Goal: Task Accomplishment & Management: Complete application form

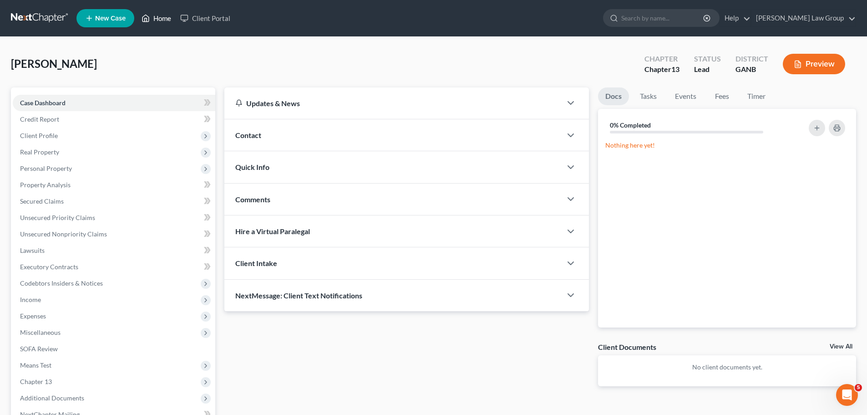
click at [156, 15] on link "Home" at bounding box center [156, 18] width 39 height 16
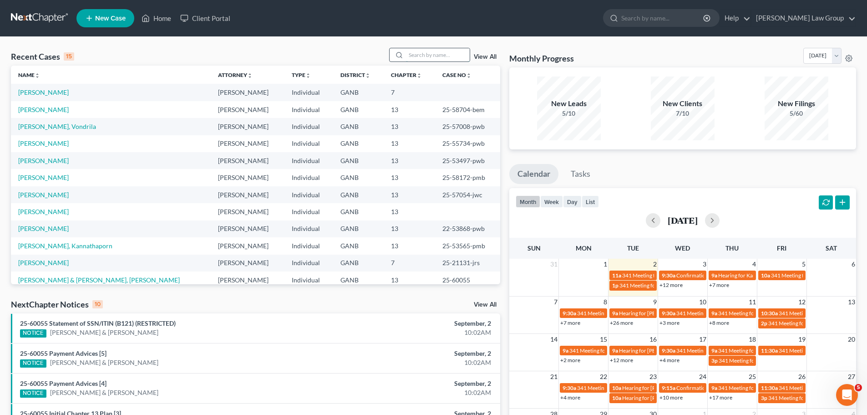
click at [423, 49] on input "search" at bounding box center [438, 54] width 64 height 13
type input "[PERSON_NAME]"
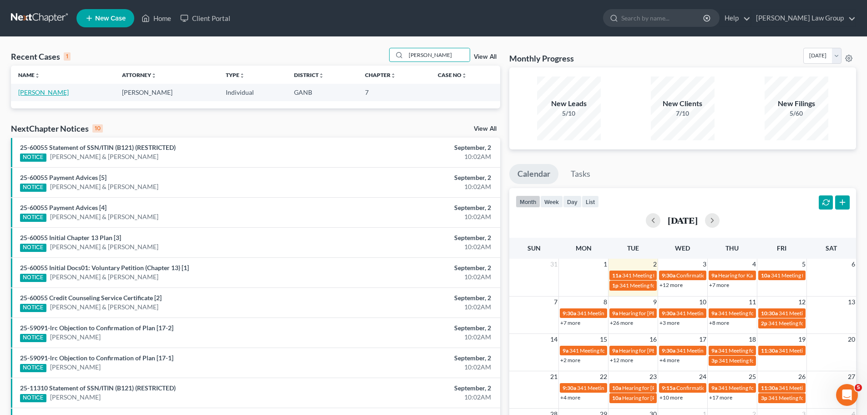
click at [29, 89] on link "[PERSON_NAME]" at bounding box center [43, 92] width 51 height 8
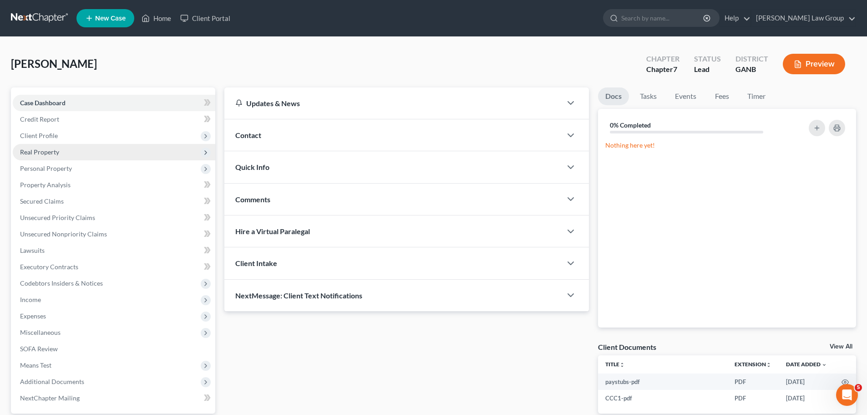
click at [65, 147] on span "Real Property" at bounding box center [114, 152] width 203 height 16
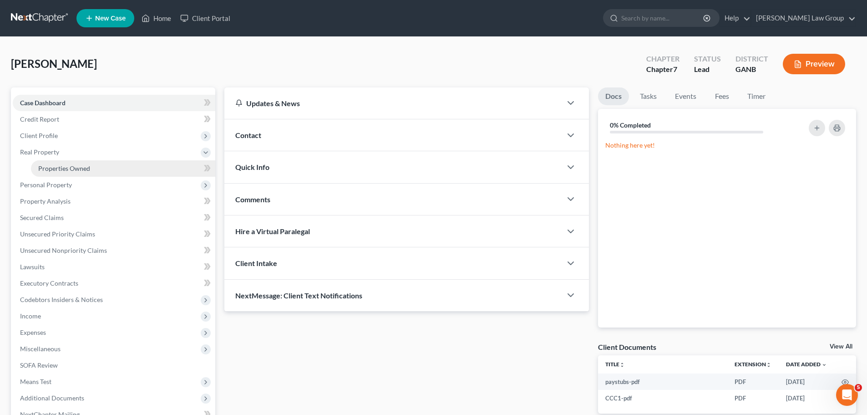
click at [78, 167] on span "Properties Owned" at bounding box center [64, 168] width 52 height 8
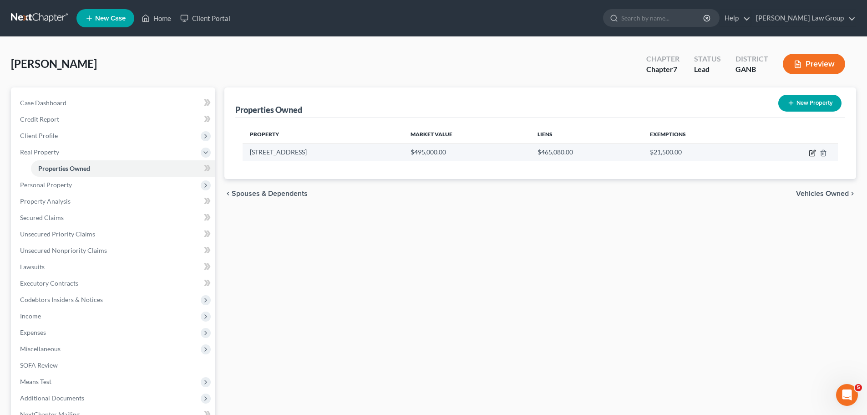
click at [815, 154] on icon "button" at bounding box center [811, 153] width 5 height 5
select select "10"
select select "37"
select select "0"
select select "1"
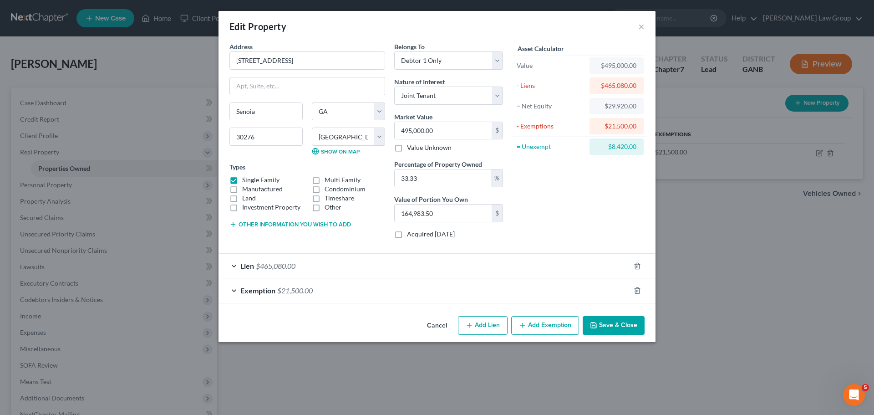
click at [619, 319] on button "Save & Close" at bounding box center [614, 325] width 62 height 19
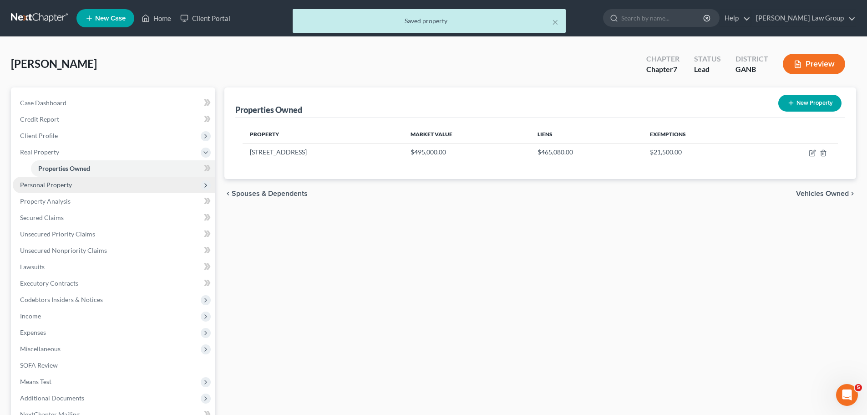
click at [110, 187] on span "Personal Property" at bounding box center [114, 185] width 203 height 16
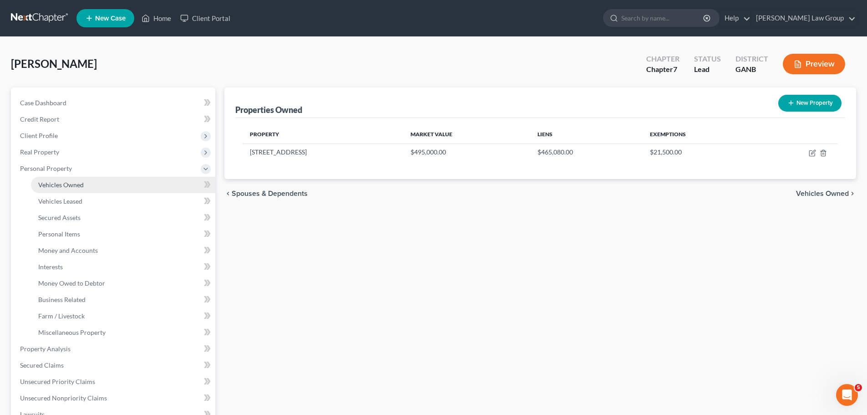
click at [58, 186] on span "Vehicles Owned" at bounding box center [61, 185] width 46 height 8
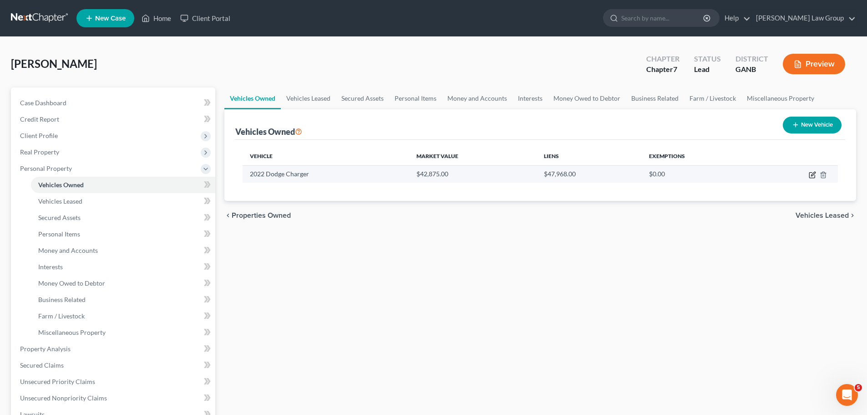
click at [812, 175] on icon "button" at bounding box center [813, 174] width 4 height 4
select select "0"
select select "4"
select select "2"
select select "0"
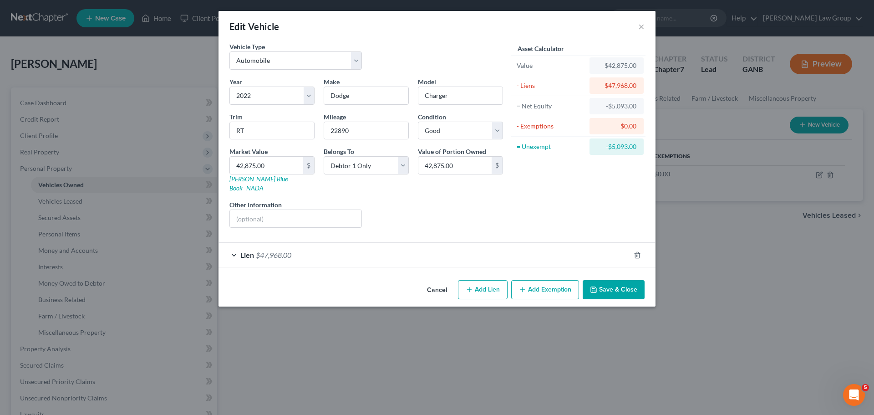
click at [604, 280] on button "Save & Close" at bounding box center [614, 289] width 62 height 19
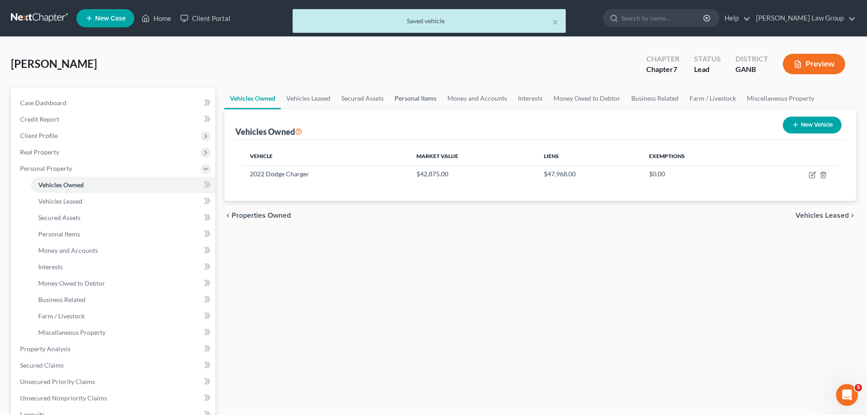
click at [412, 96] on link "Personal Items" at bounding box center [415, 98] width 53 height 22
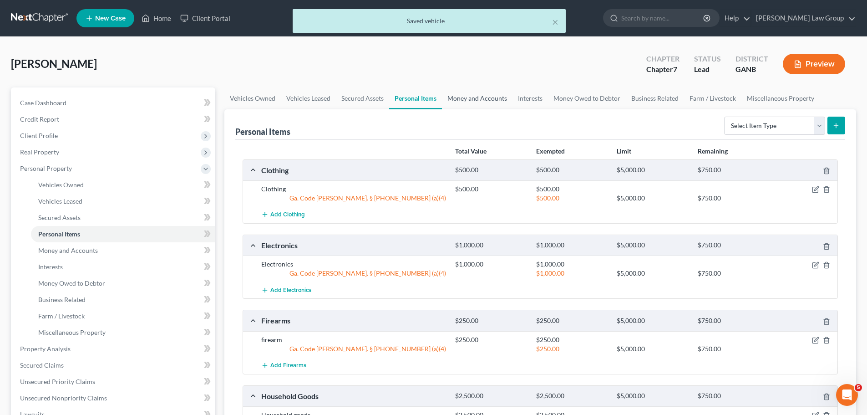
click at [470, 95] on link "Money and Accounts" at bounding box center [477, 98] width 71 height 22
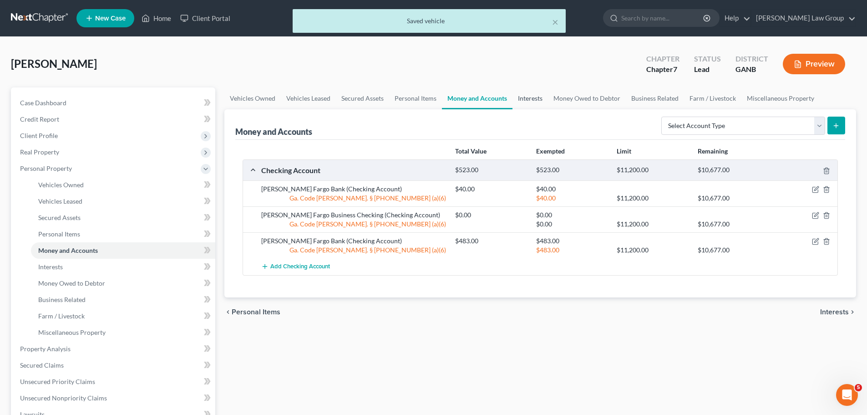
click at [534, 101] on link "Interests" at bounding box center [531, 98] width 36 height 22
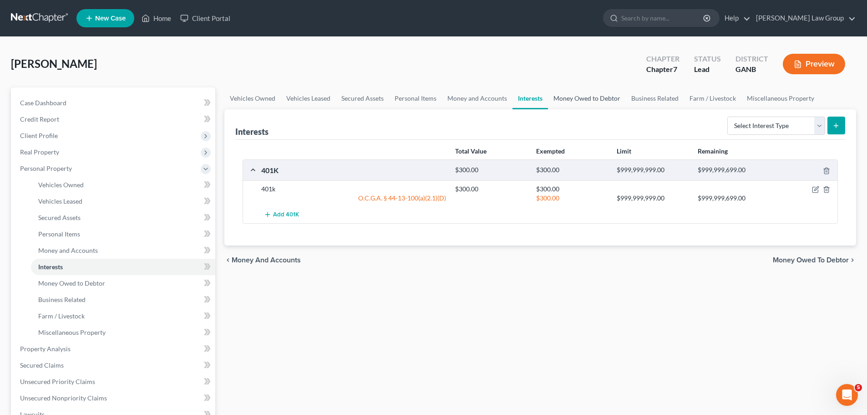
click at [576, 101] on link "Money Owed to Debtor" at bounding box center [587, 98] width 78 height 22
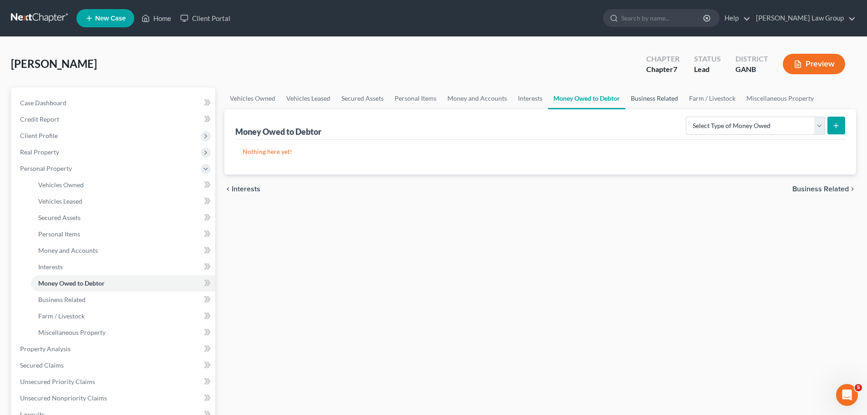
click at [660, 100] on link "Business Related" at bounding box center [654, 98] width 58 height 22
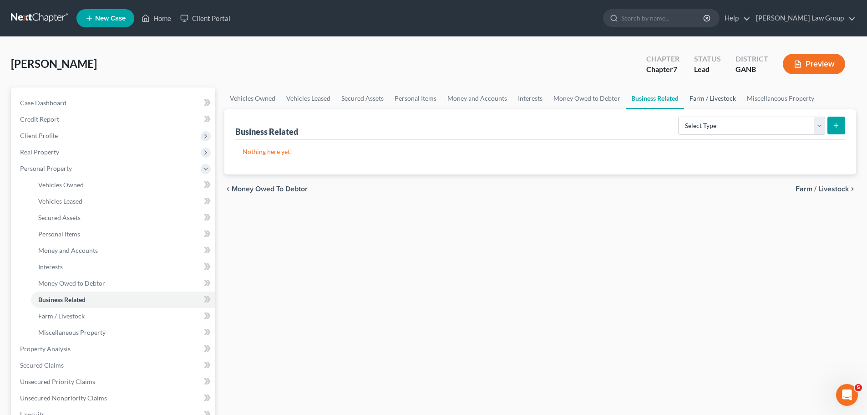
click at [708, 99] on link "Farm / Livestock" at bounding box center [712, 98] width 57 height 22
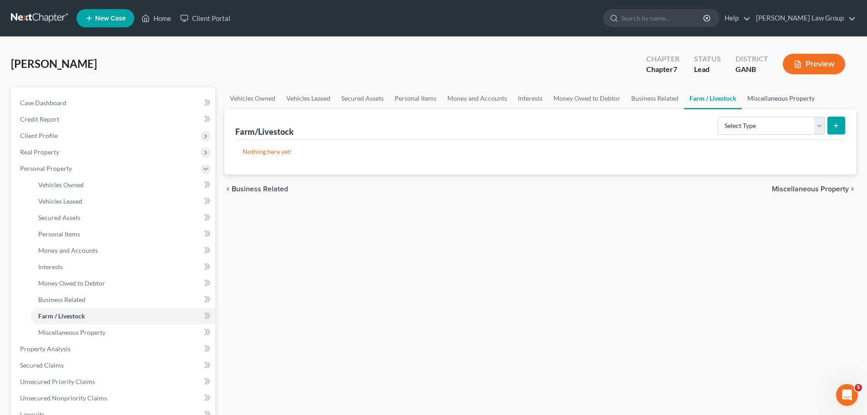
click at [771, 96] on link "Miscellaneous Property" at bounding box center [781, 98] width 78 height 22
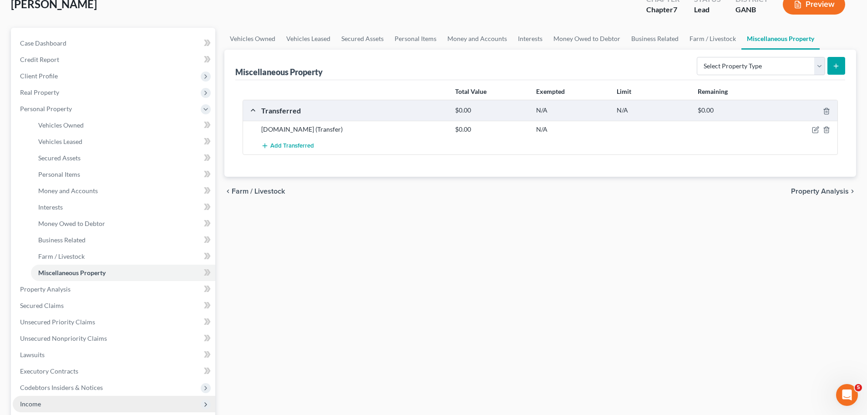
scroll to position [182, 0]
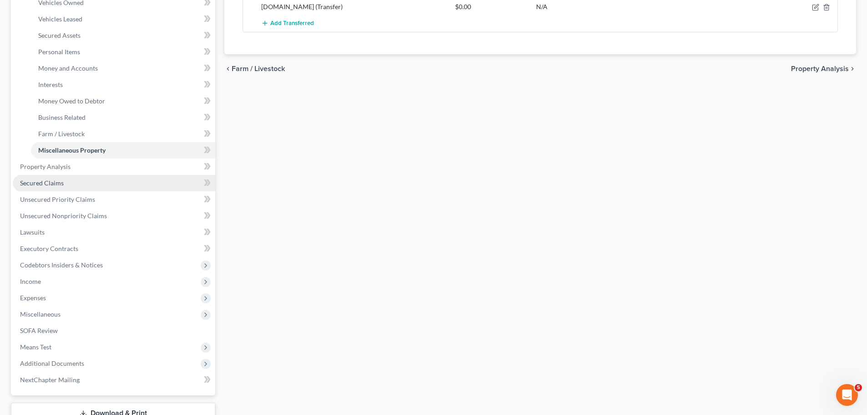
click at [70, 181] on link "Secured Claims" at bounding box center [114, 183] width 203 height 16
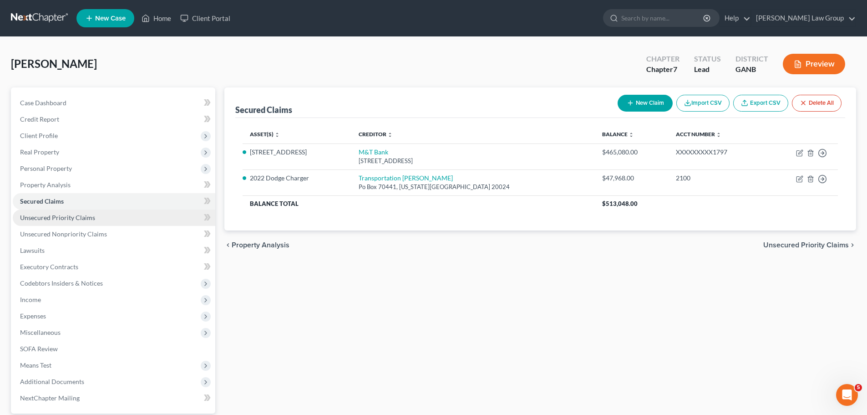
click at [102, 223] on link "Unsecured Priority Claims" at bounding box center [114, 217] width 203 height 16
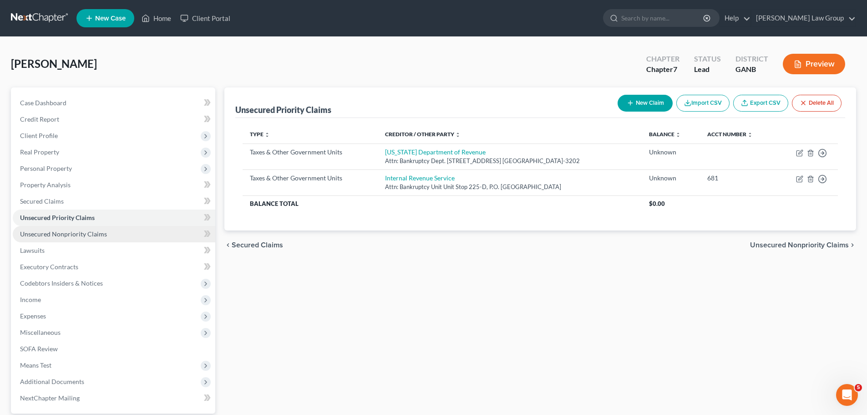
click at [100, 232] on span "Unsecured Nonpriority Claims" at bounding box center [63, 234] width 87 height 8
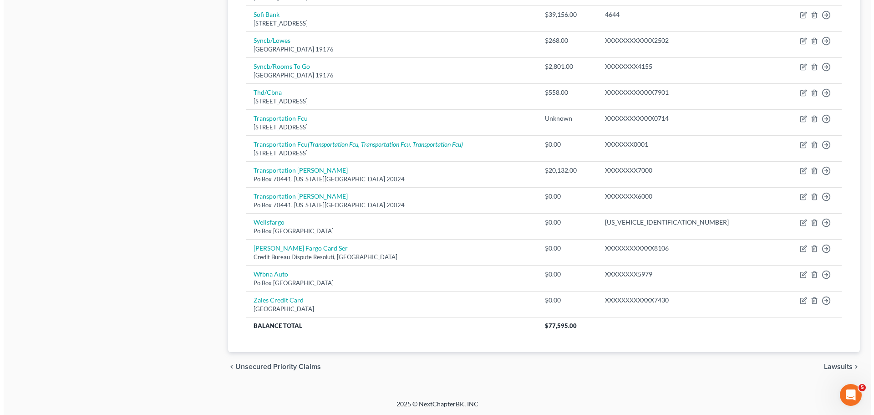
scroll to position [502, 0]
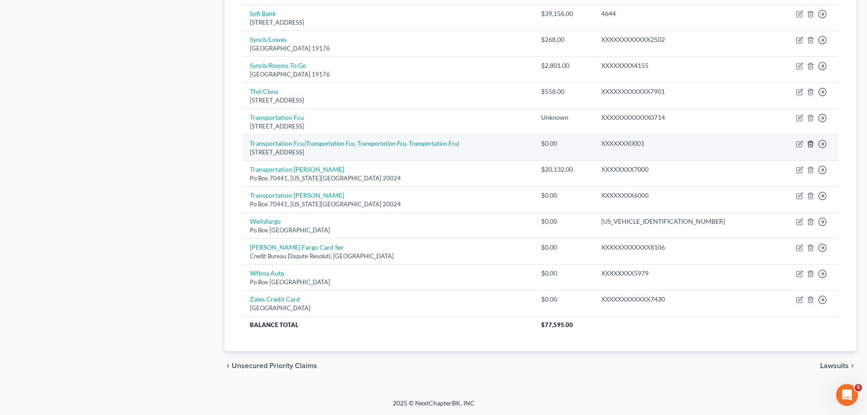
click at [809, 143] on icon "button" at bounding box center [810, 143] width 7 height 7
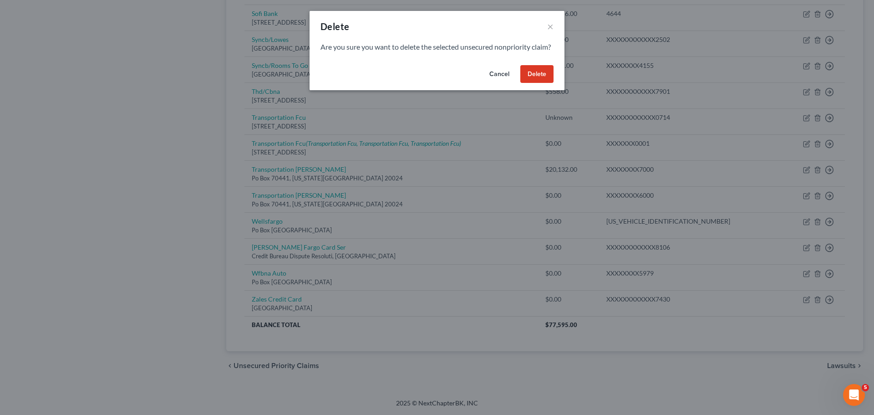
click at [533, 83] on button "Delete" at bounding box center [536, 74] width 33 height 18
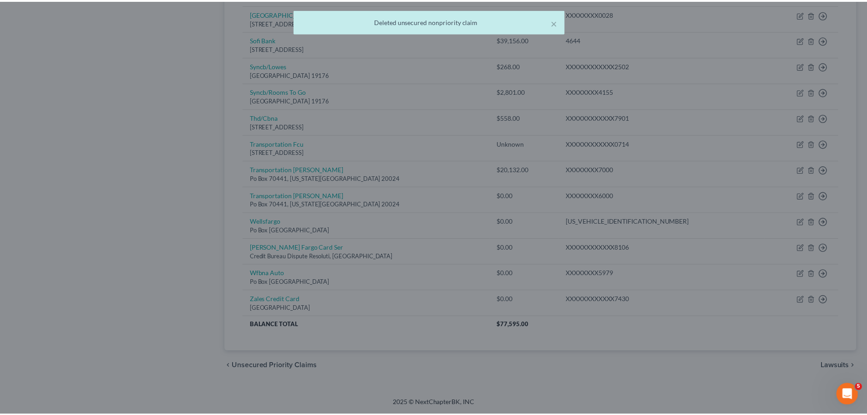
scroll to position [476, 0]
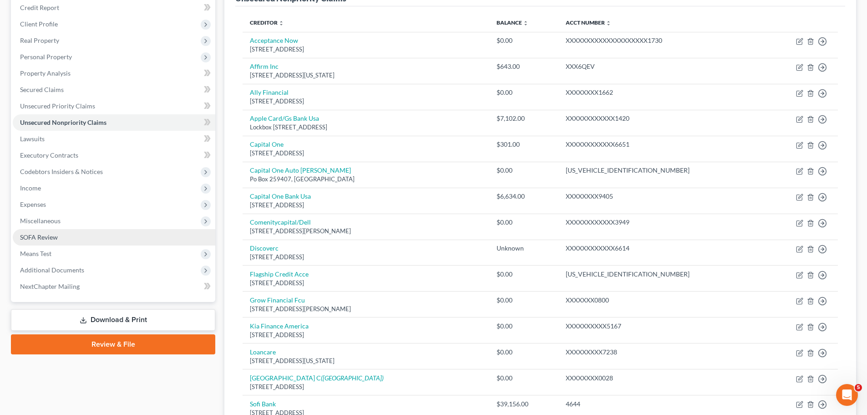
click at [43, 239] on span "SOFA Review" at bounding box center [39, 237] width 38 height 8
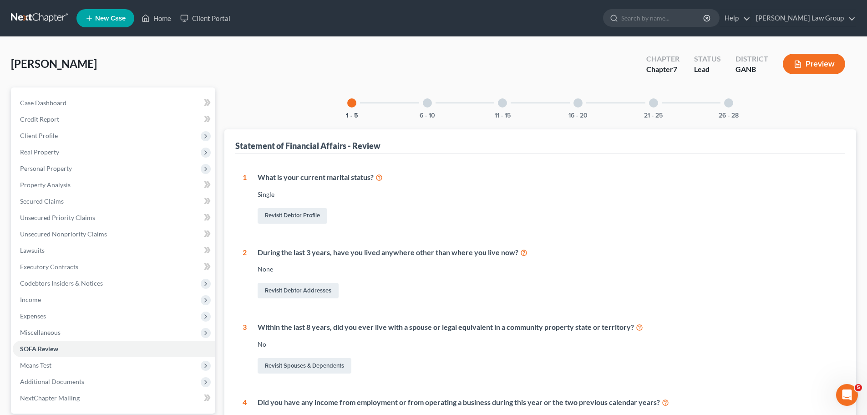
click at [721, 103] on div "26 - 28" at bounding box center [728, 102] width 31 height 31
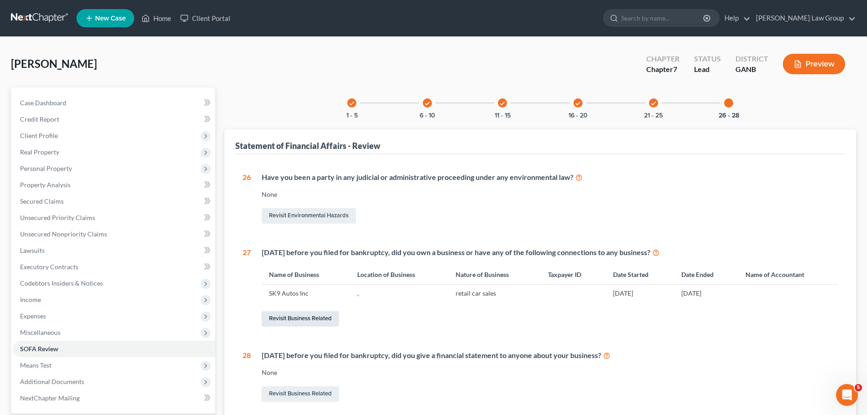
click at [296, 318] on link "Revisit Business Related" at bounding box center [300, 318] width 77 height 15
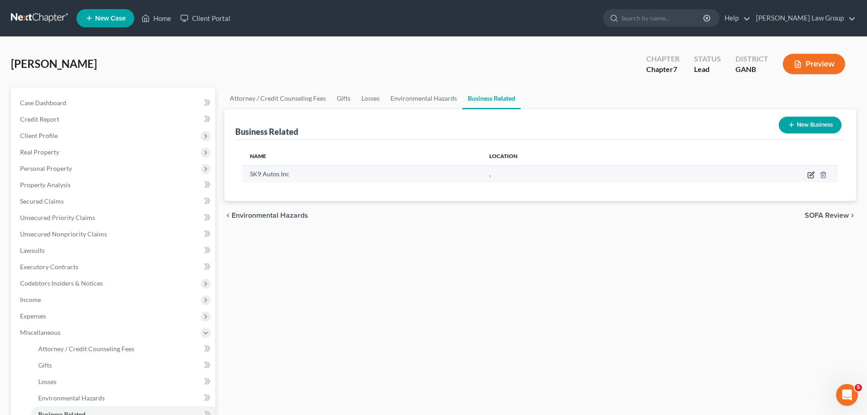
click at [812, 177] on icon "button" at bounding box center [810, 174] width 7 height 7
select select "officer"
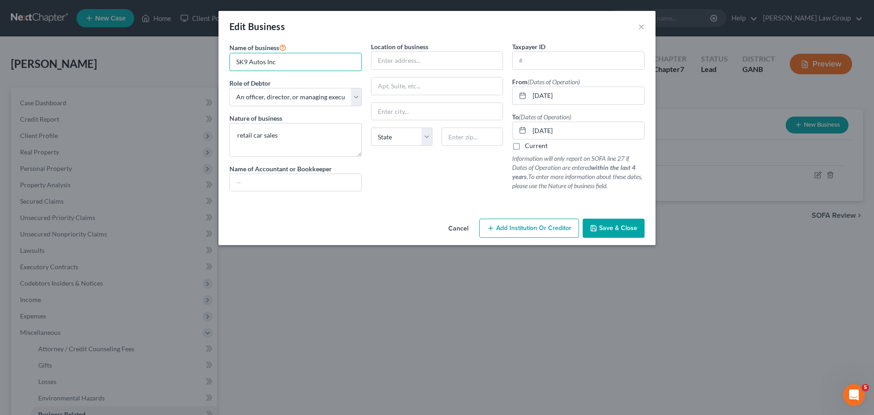
drag, startPoint x: 295, startPoint y: 65, endPoint x: 231, endPoint y: 51, distance: 65.6
click at [231, 51] on div "Name of business * SK9 Autos Inc" at bounding box center [295, 56] width 132 height 29
click at [407, 65] on input "text" at bounding box center [437, 60] width 132 height 17
paste input "[STREET_ADDRESS][PERSON_NAME]"
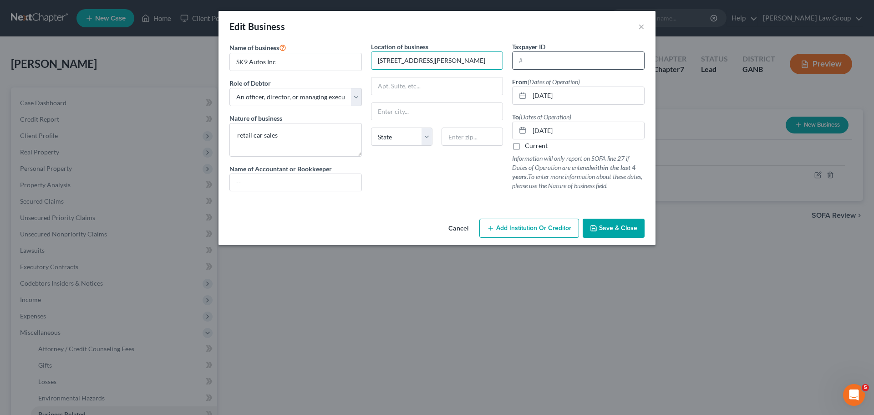
drag, startPoint x: 465, startPoint y: 62, endPoint x: 516, endPoint y: 59, distance: 51.5
click at [516, 59] on div "Name of business * SK9 Autos Inc Role of Debtor * Select A member of a limited …" at bounding box center [437, 124] width 424 height 164
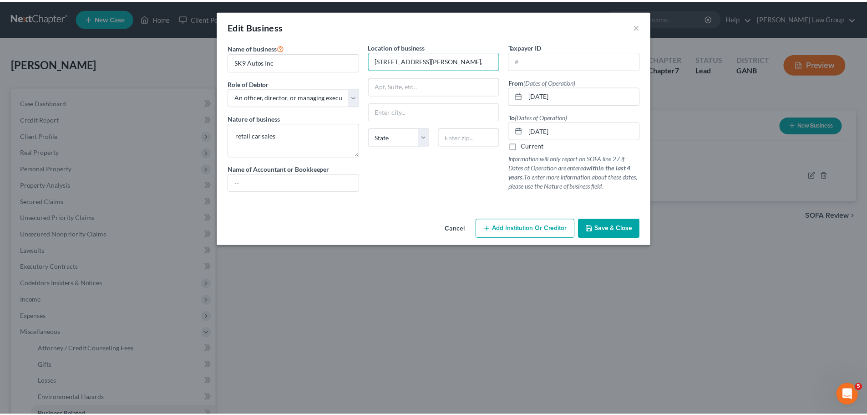
scroll to position [0, 0]
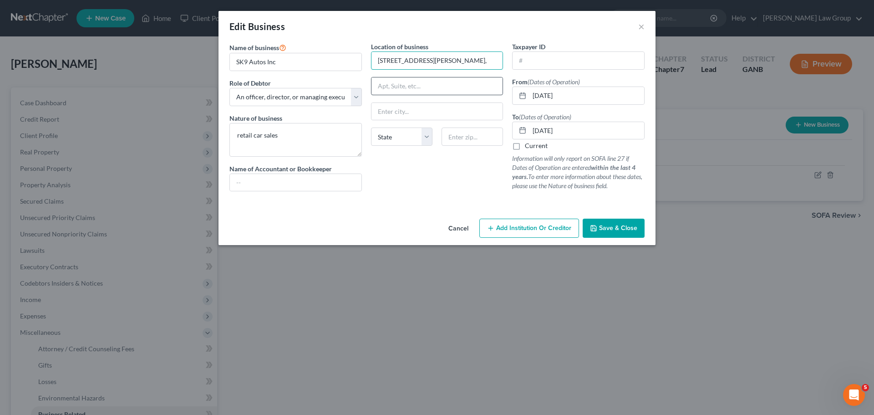
type input "[STREET_ADDRESS][PERSON_NAME],"
click at [411, 77] on input "text" at bounding box center [437, 85] width 132 height 17
paste input "Suite 202B"
click at [482, 60] on input "[STREET_ADDRESS][PERSON_NAME]," at bounding box center [437, 60] width 132 height 17
drag, startPoint x: 443, startPoint y: 86, endPoint x: 256, endPoint y: 57, distance: 188.7
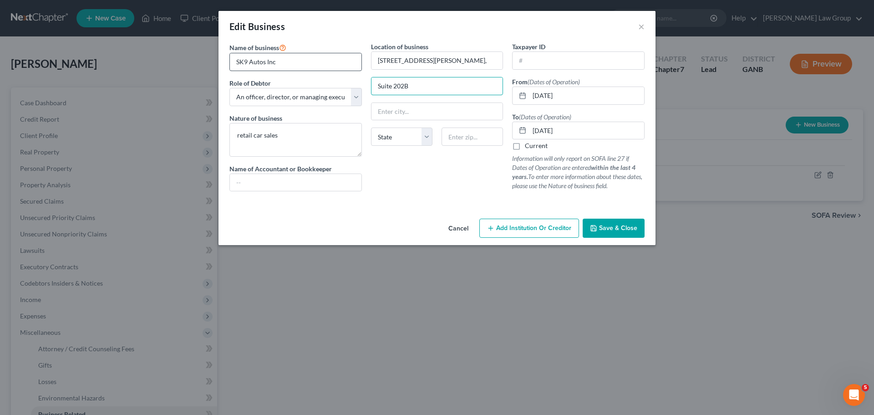
click at [284, 85] on div "Name of business * SK9 Autos Inc Role of Debtor * Select A member of a limited …" at bounding box center [437, 124] width 424 height 164
type input "="
click at [492, 62] on input "[STREET_ADDRESS][PERSON_NAME]," at bounding box center [437, 60] width 132 height 17
type input "[STREET_ADDRESS][PERSON_NAME]"
click at [420, 99] on div "Location of business [STREET_ADDRESS][GEOGRAPHIC_DATA][PERSON_NAME][US_STATE] A…" at bounding box center [437, 120] width 142 height 157
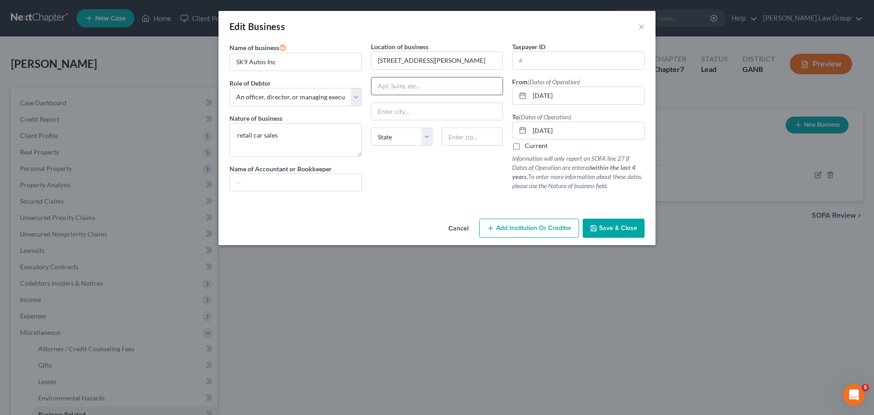
click at [416, 94] on input "text" at bounding box center [437, 85] width 132 height 17
paste input "Office F"
type input "Office F"
click at [458, 133] on input "text" at bounding box center [472, 136] width 61 height 18
paste input "30214"
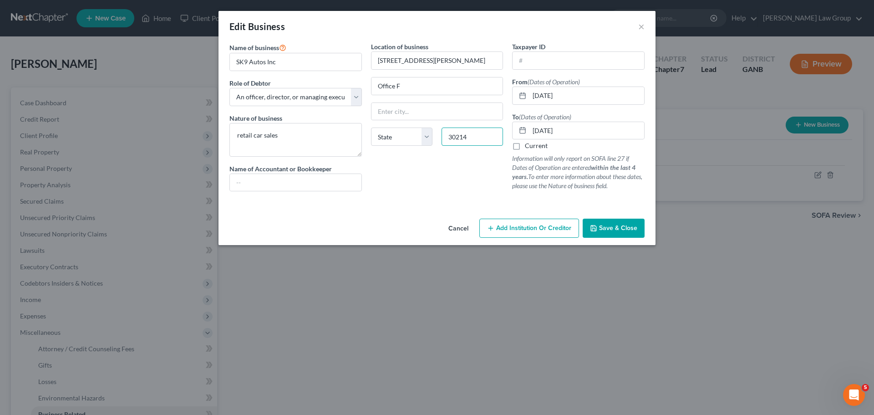
type input "30214"
click at [438, 176] on div "Location of business [STREET_ADDRESS][PERSON_NAME] Office [GEOGRAPHIC_DATA][US_…" at bounding box center [437, 120] width 142 height 157
type input "[GEOGRAPHIC_DATA]"
select select "10"
click at [622, 226] on span "Save & Close" at bounding box center [618, 228] width 38 height 8
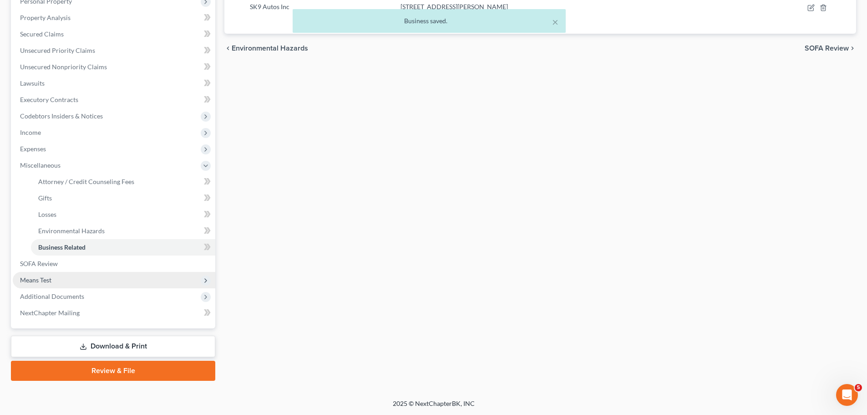
scroll to position [167, 0]
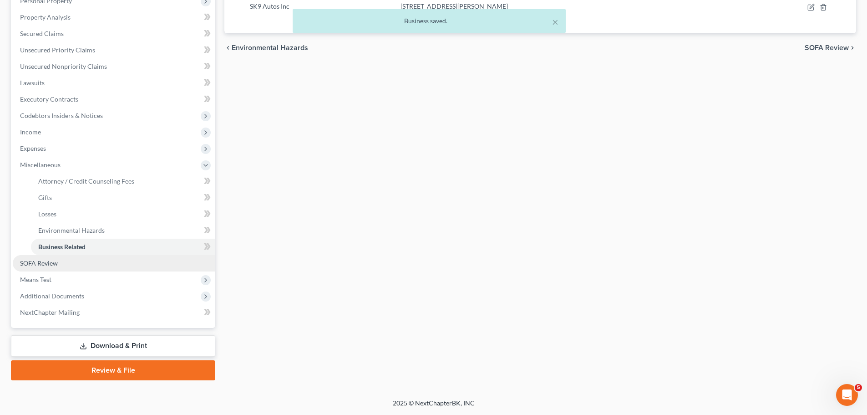
click at [70, 263] on link "SOFA Review" at bounding box center [114, 263] width 203 height 16
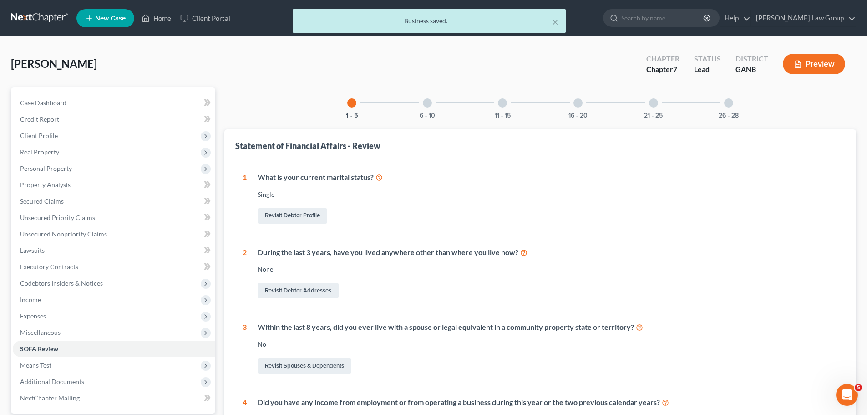
scroll to position [228, 0]
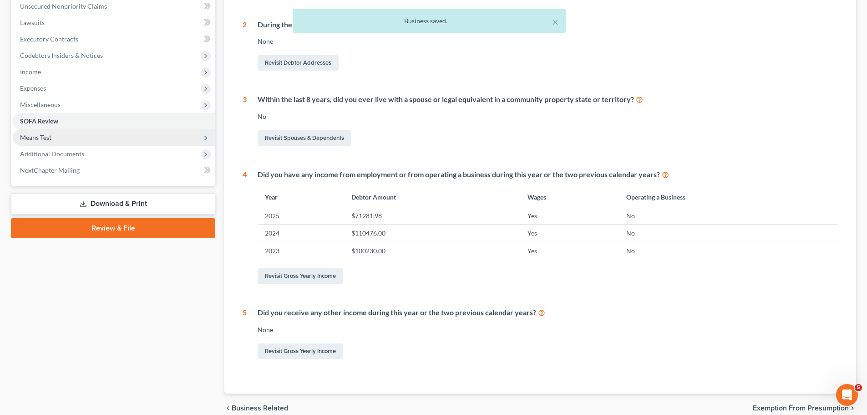
click at [83, 130] on span "Means Test" at bounding box center [114, 137] width 203 height 16
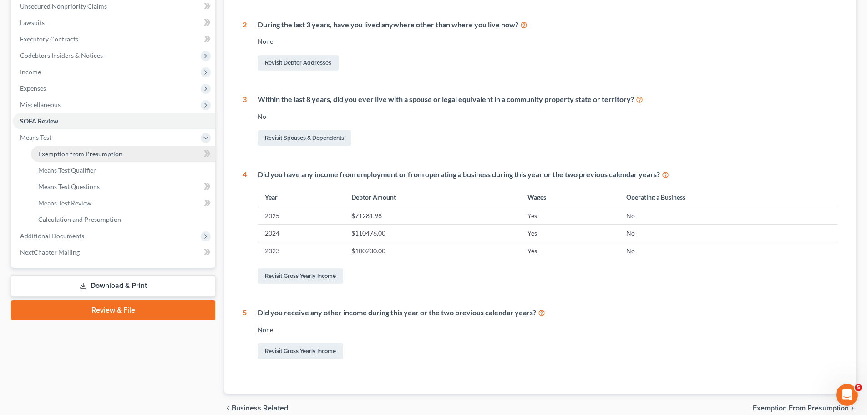
click at [115, 151] on span "Exemption from Presumption" at bounding box center [80, 154] width 84 height 8
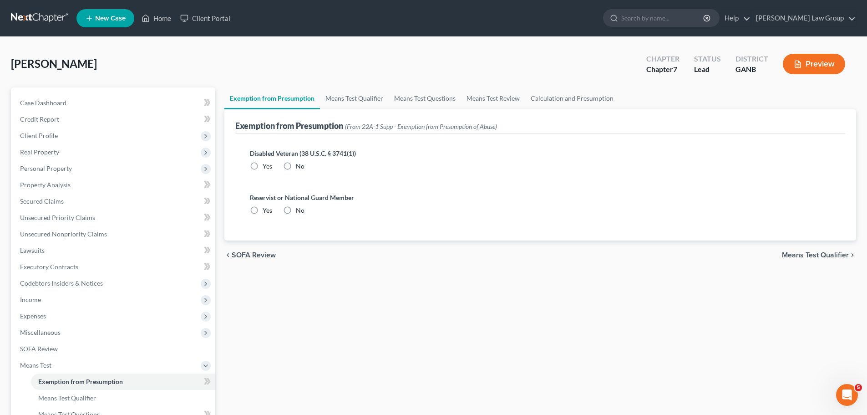
radio input "true"
click at [365, 103] on link "Means Test Qualifier" at bounding box center [354, 98] width 69 height 22
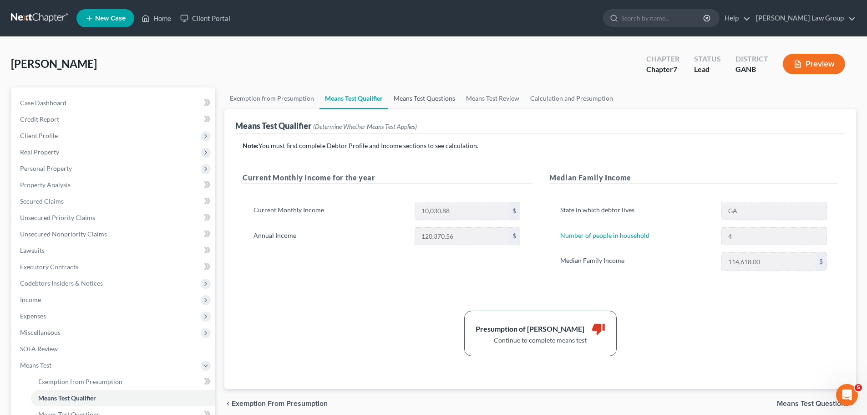
click at [407, 98] on link "Means Test Questions" at bounding box center [424, 98] width 72 height 22
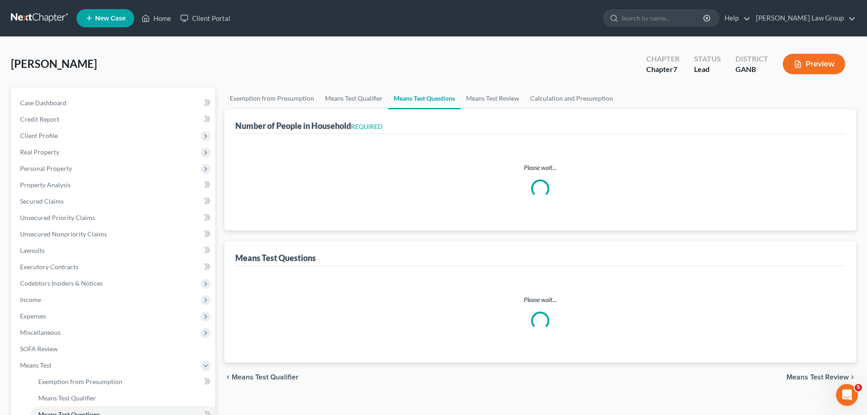
select select "0"
select select "60"
select select "1"
select select "60"
select select "4"
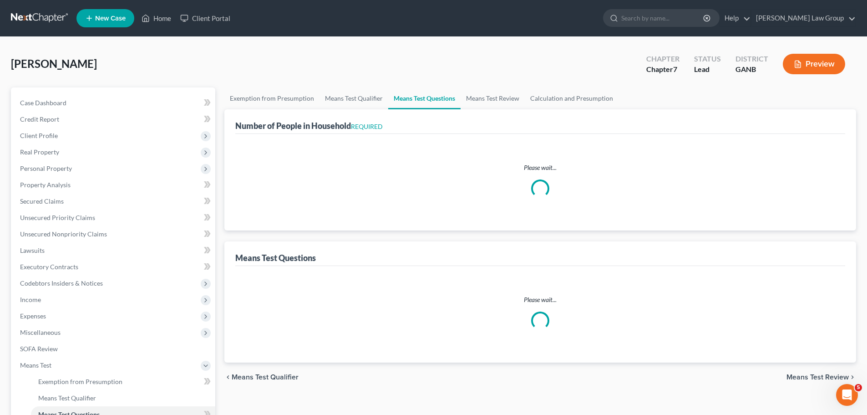
select select "0"
select select "1"
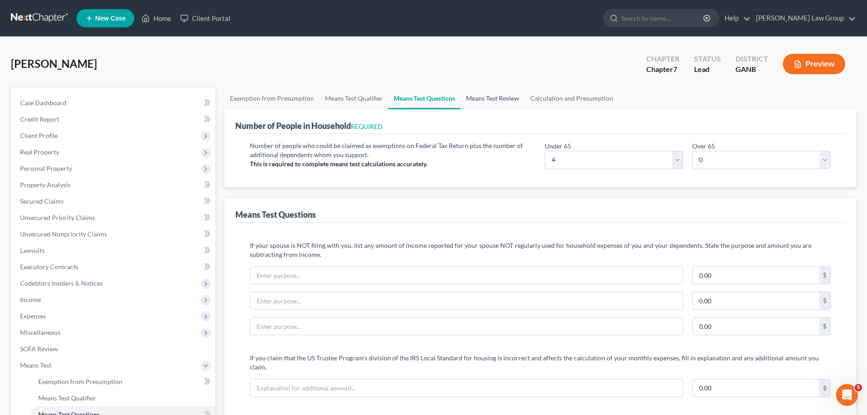
click at [479, 100] on link "Means Test Review" at bounding box center [493, 98] width 64 height 22
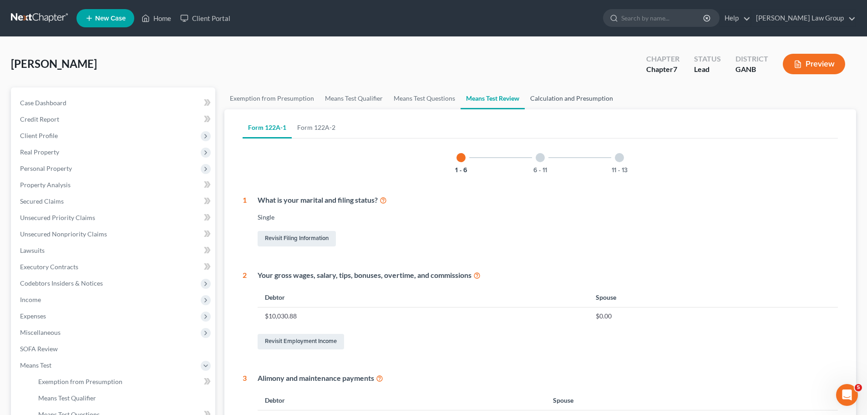
click at [561, 98] on link "Calculation and Presumption" at bounding box center [572, 98] width 94 height 22
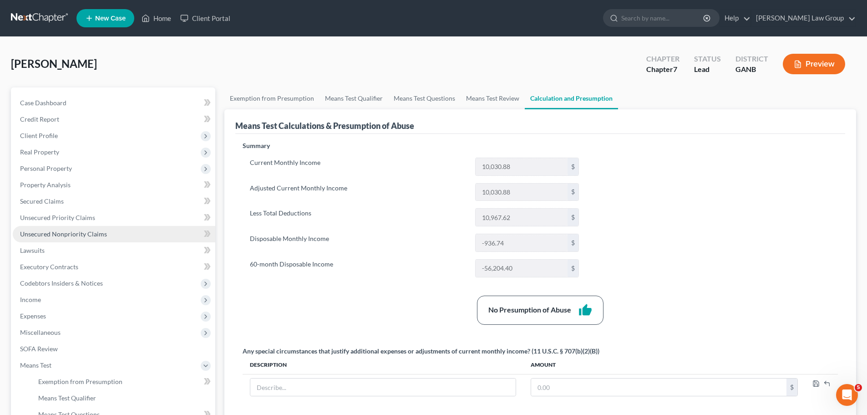
click at [101, 237] on span "Unsecured Nonpriority Claims" at bounding box center [63, 234] width 87 height 8
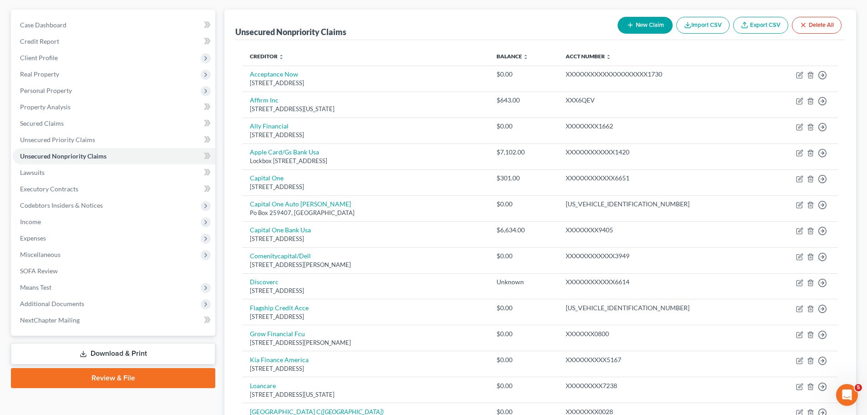
scroll to position [46, 0]
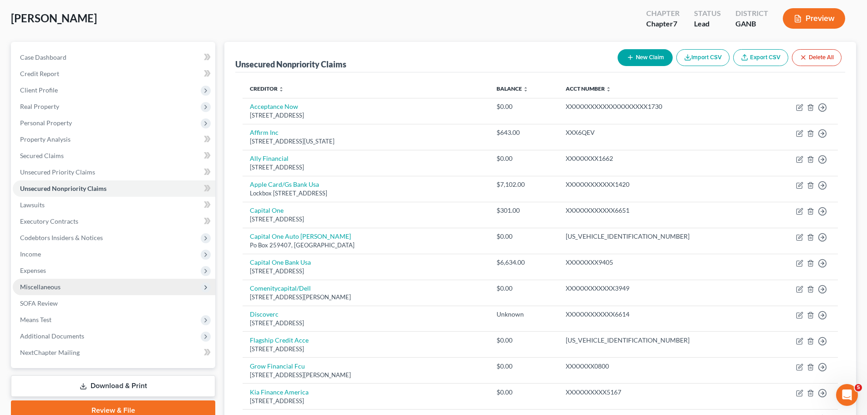
click at [52, 283] on span "Miscellaneous" at bounding box center [40, 287] width 41 height 8
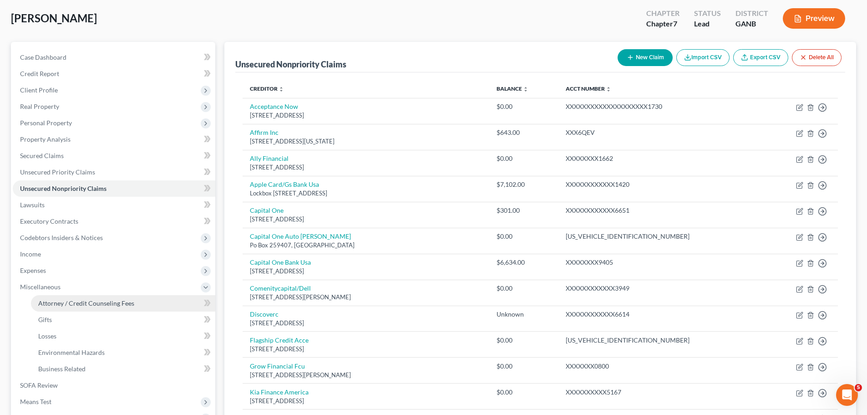
click at [69, 298] on link "Attorney / Credit Counseling Fees" at bounding box center [123, 303] width 184 height 16
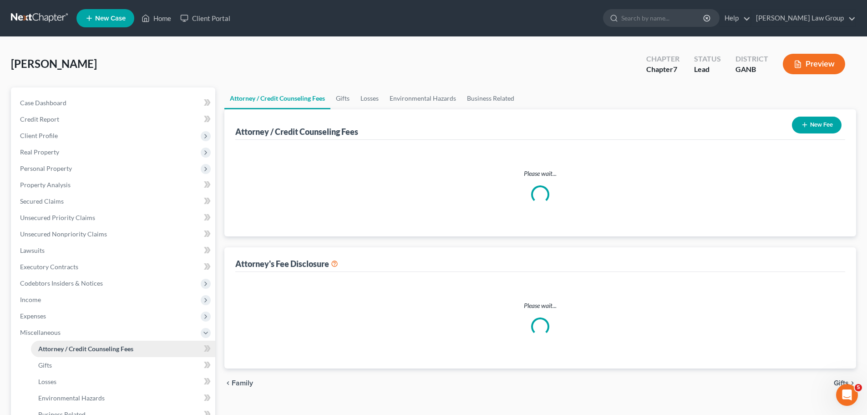
select select "0"
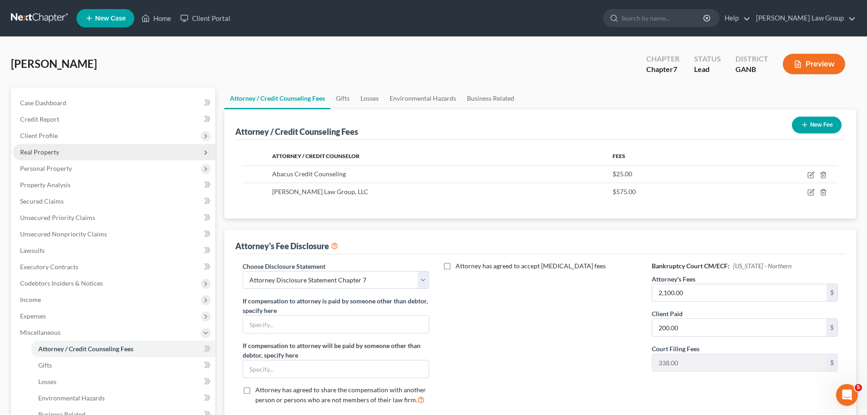
click at [53, 156] on span "Real Property" at bounding box center [114, 152] width 203 height 16
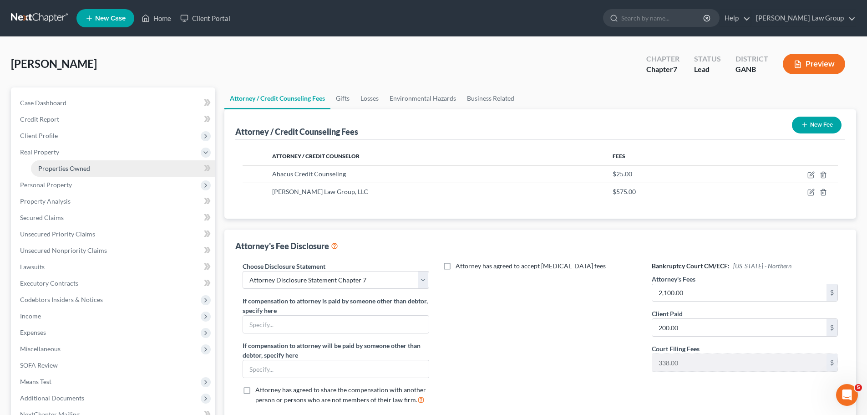
click at [70, 170] on span "Properties Owned" at bounding box center [64, 168] width 52 height 8
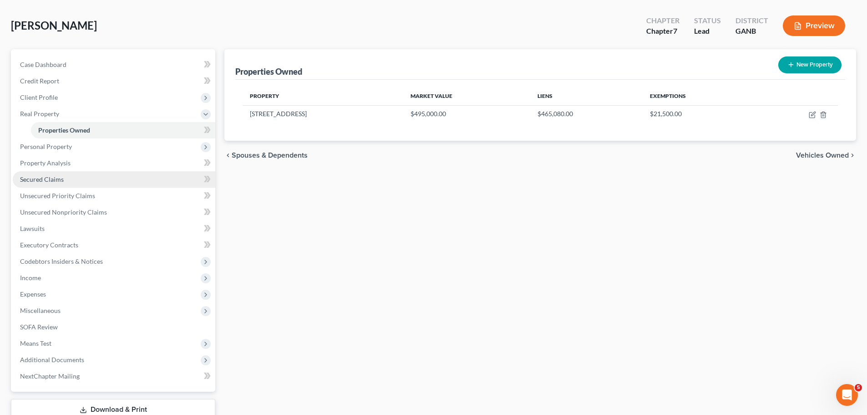
scroll to position [102, 0]
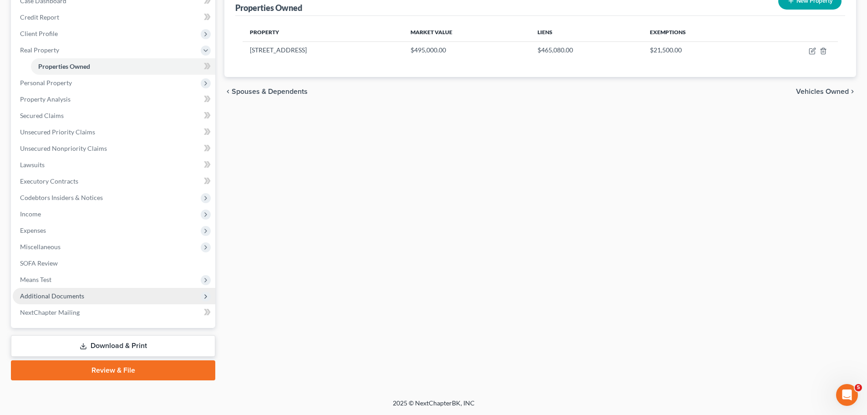
click at [78, 299] on span "Additional Documents" at bounding box center [52, 296] width 64 height 8
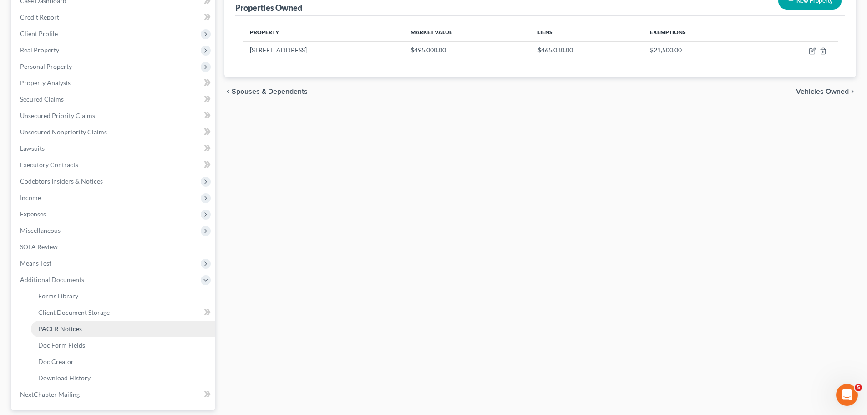
click at [82, 326] on link "PACER Notices" at bounding box center [123, 328] width 184 height 16
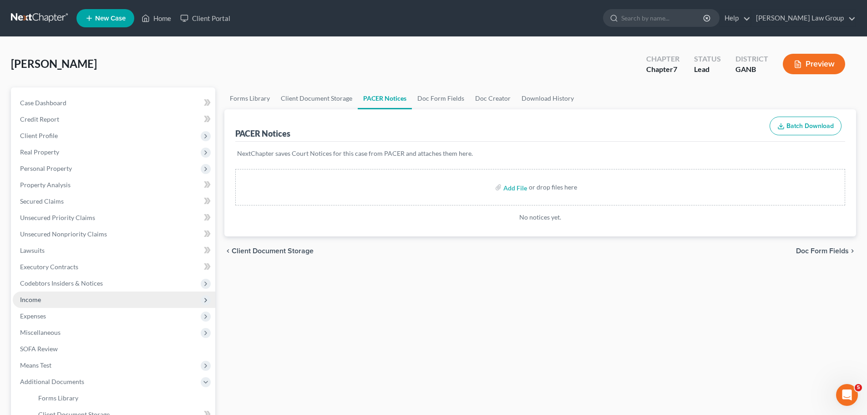
click at [63, 306] on span "Income" at bounding box center [114, 299] width 203 height 16
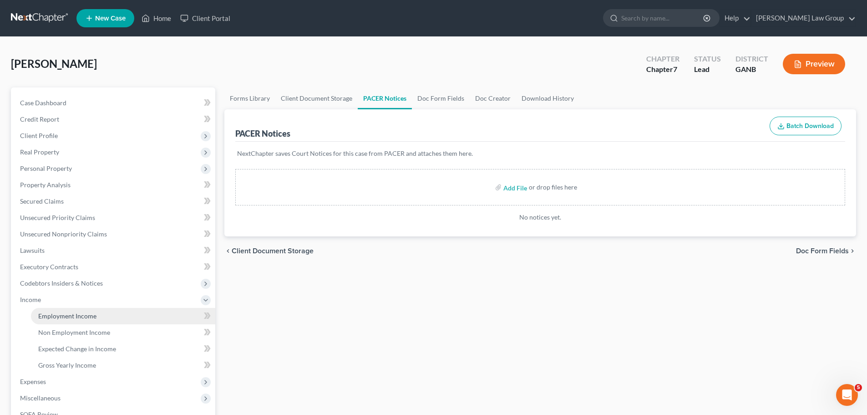
click at [93, 313] on span "Employment Income" at bounding box center [67, 316] width 58 height 8
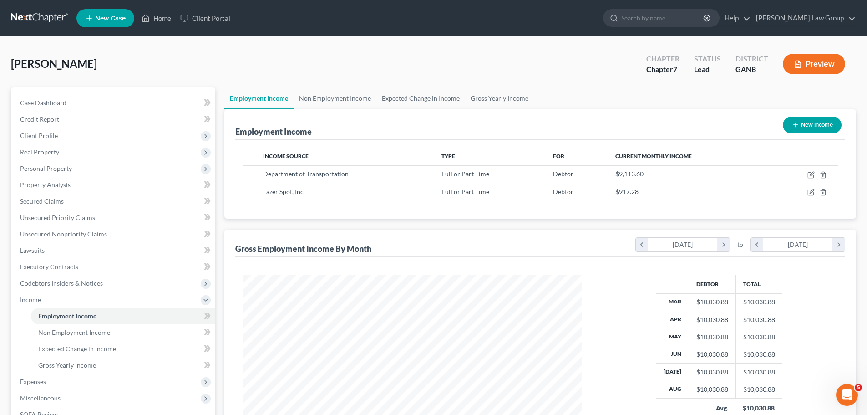
scroll to position [170, 358]
click at [56, 137] on span "Client Profile" at bounding box center [39, 136] width 38 height 8
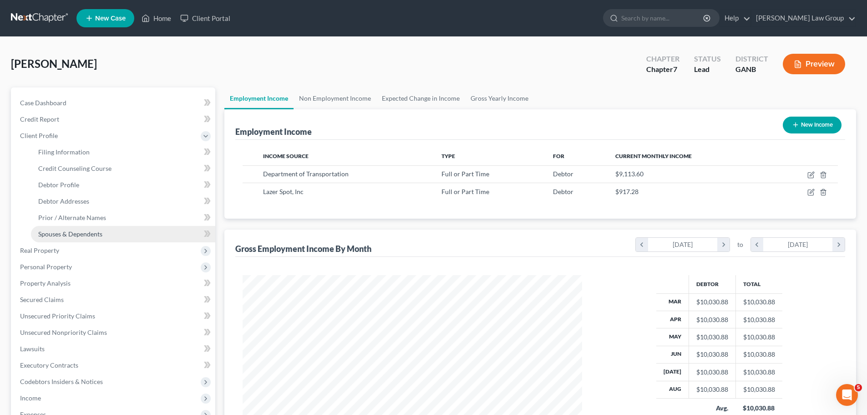
click at [84, 234] on span "Spouses & Dependents" at bounding box center [70, 234] width 64 height 8
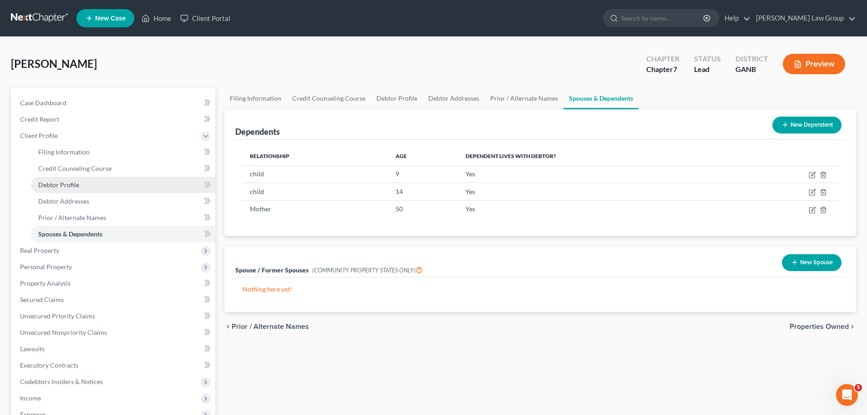
click at [90, 188] on link "Debtor Profile" at bounding box center [123, 185] width 184 height 16
select select "0"
select select "3"
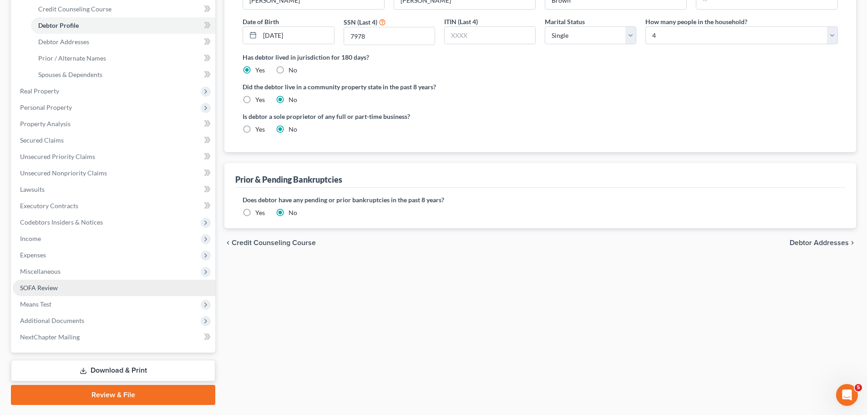
scroll to position [184, 0]
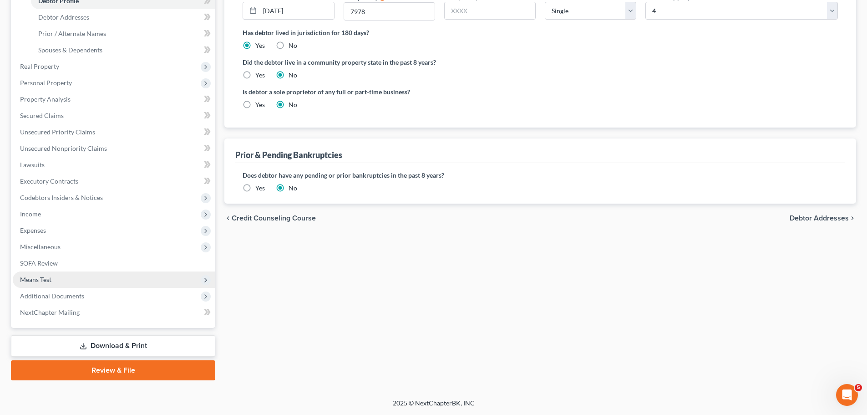
click at [85, 277] on span "Means Test" at bounding box center [114, 279] width 203 height 16
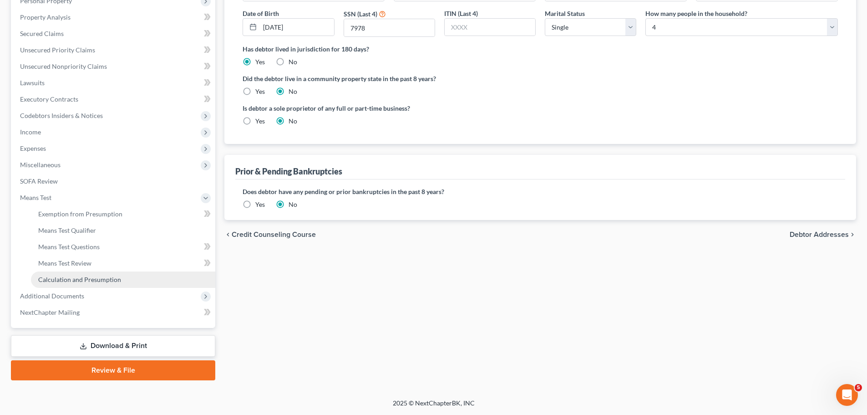
scroll to position [167, 0]
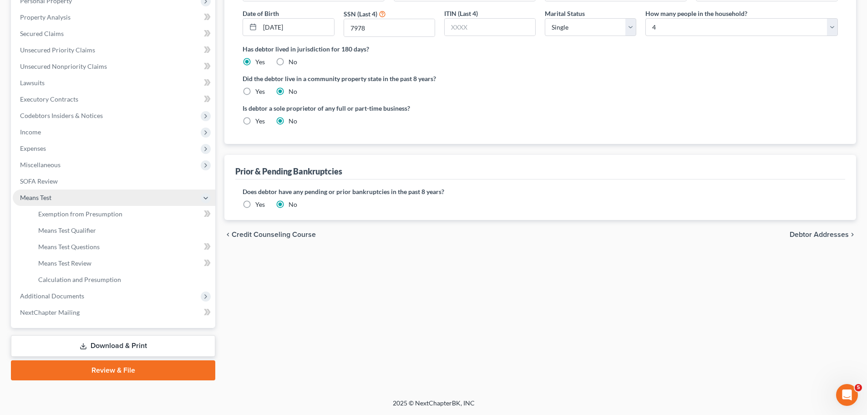
click at [137, 204] on span "Means Test" at bounding box center [114, 197] width 203 height 16
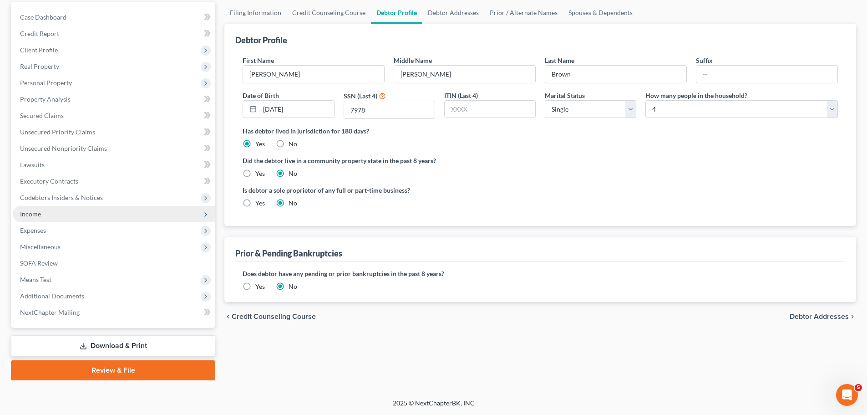
scroll to position [86, 0]
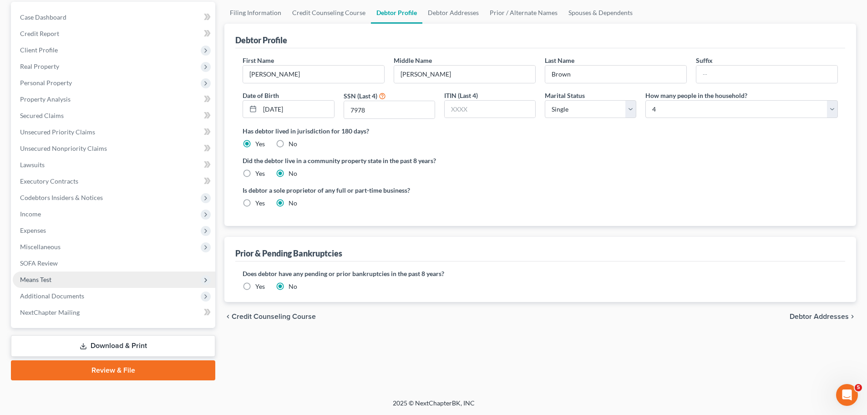
click at [86, 275] on span "Means Test" at bounding box center [114, 279] width 203 height 16
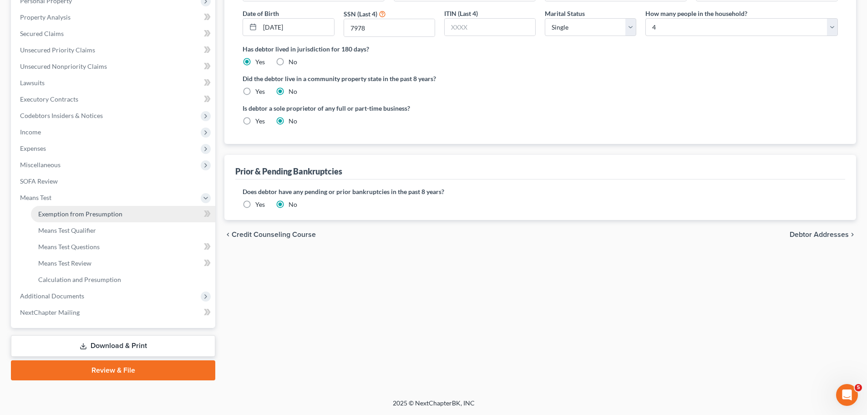
click at [105, 213] on span "Exemption from Presumption" at bounding box center [80, 214] width 84 height 8
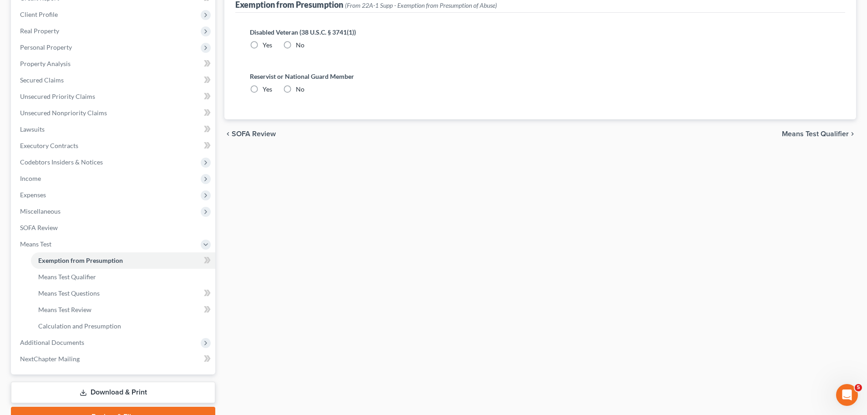
radio input "true"
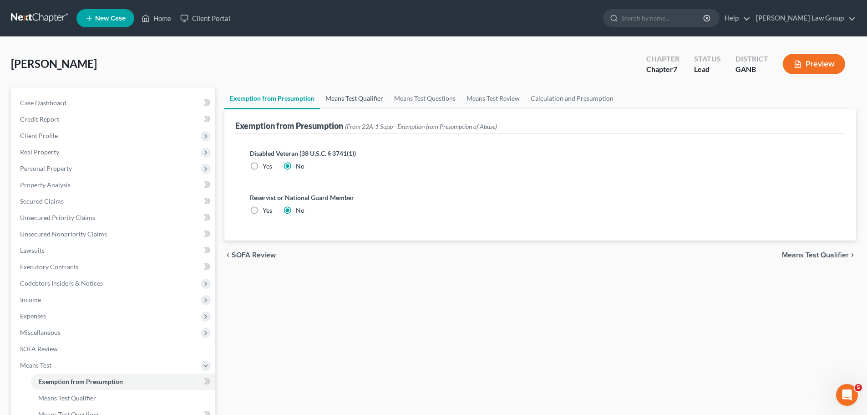
click at [365, 99] on link "Means Test Qualifier" at bounding box center [354, 98] width 69 height 22
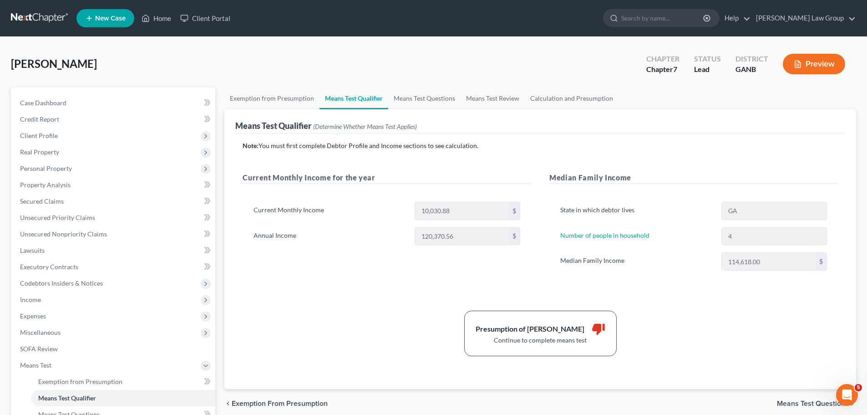
click at [439, 85] on div "[PERSON_NAME] Upgraded Chapter Chapter 7 Status Lead District GANB Preview" at bounding box center [433, 68] width 845 height 40
click at [434, 96] on link "Means Test Questions" at bounding box center [424, 98] width 72 height 22
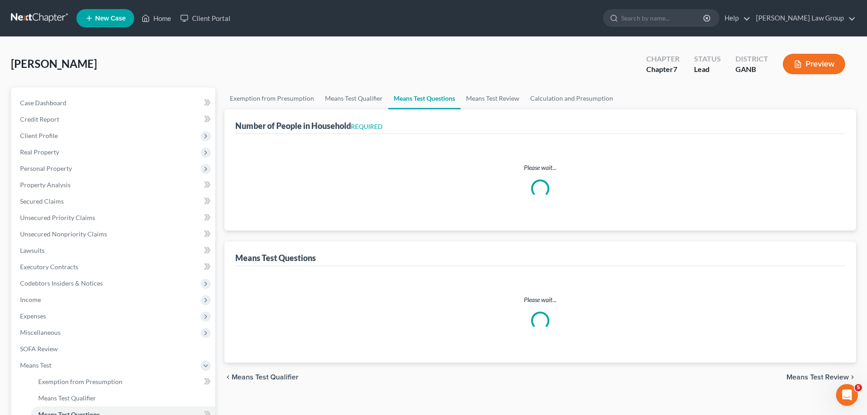
select select "0"
select select "60"
select select "1"
select select "60"
select select "4"
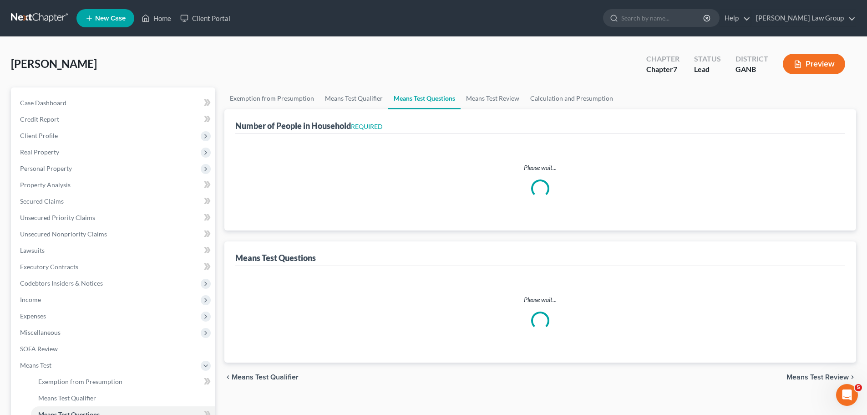
select select "0"
select select "1"
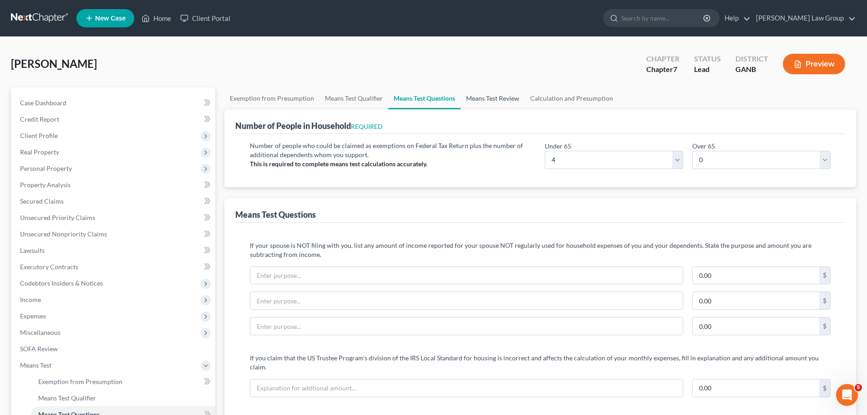
click at [484, 90] on link "Means Test Review" at bounding box center [493, 98] width 64 height 22
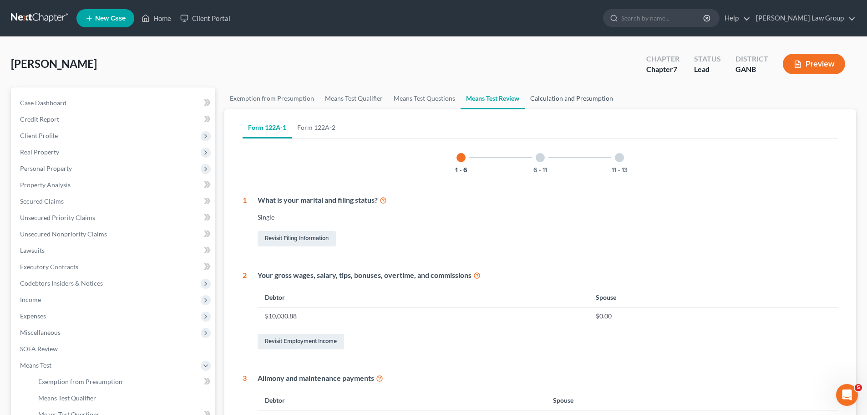
click at [573, 95] on link "Calculation and Presumption" at bounding box center [572, 98] width 94 height 22
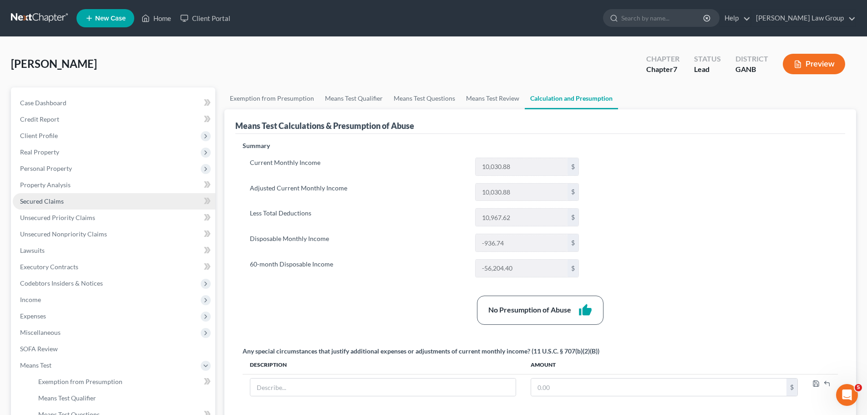
click at [94, 202] on link "Secured Claims" at bounding box center [114, 201] width 203 height 16
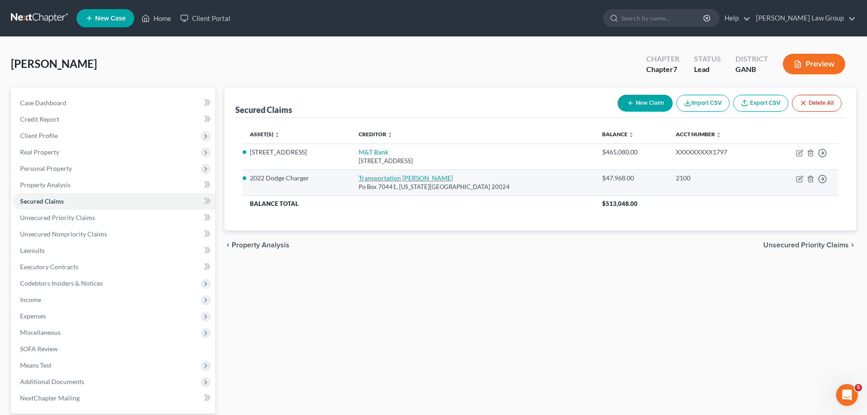
click at [395, 174] on link "Transportation [PERSON_NAME]" at bounding box center [406, 178] width 94 height 8
select select "8"
select select "2"
select select "0"
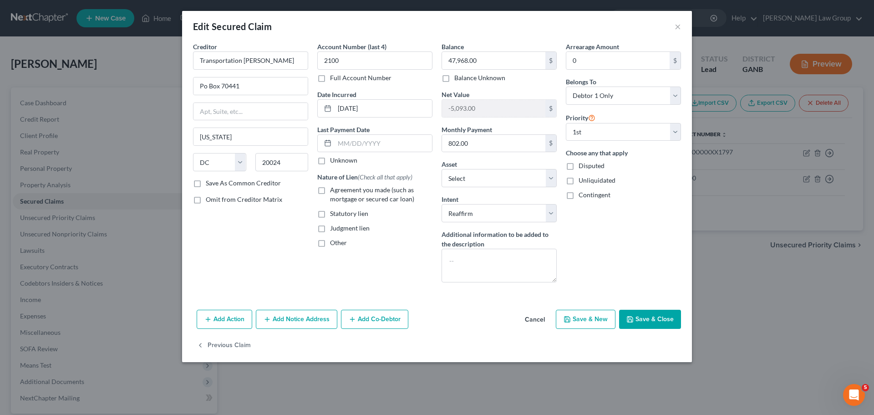
click at [648, 320] on button "Save & Close" at bounding box center [650, 319] width 62 height 19
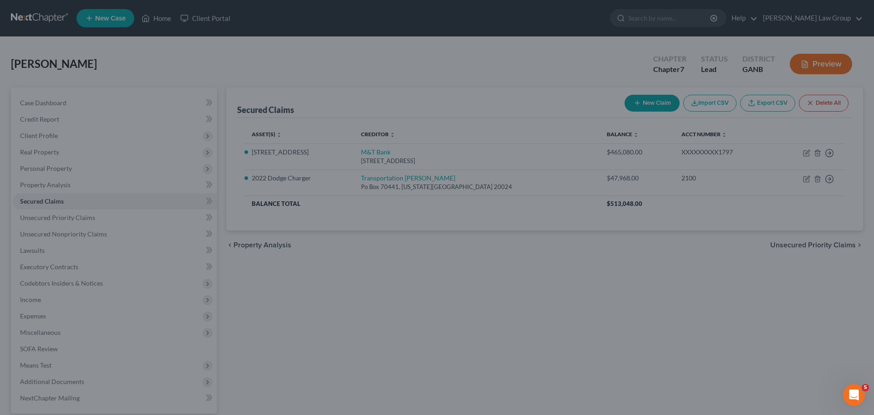
select select "8"
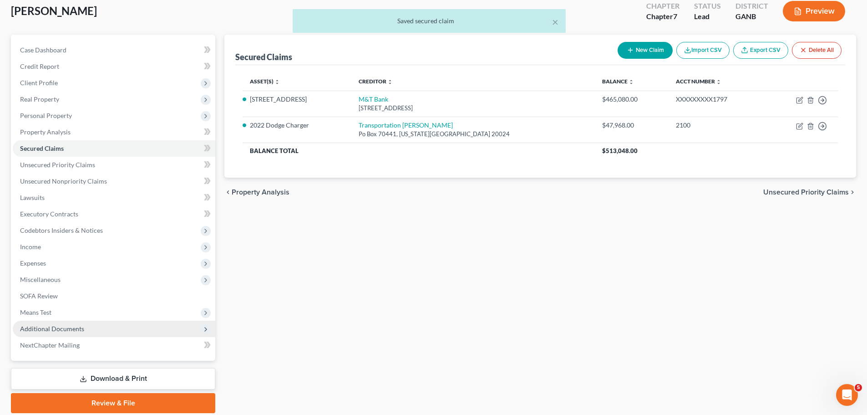
scroll to position [86, 0]
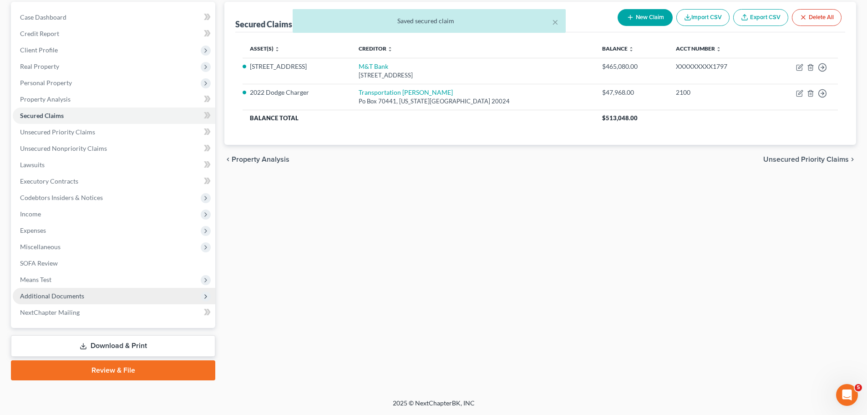
click at [112, 297] on span "Additional Documents" at bounding box center [114, 296] width 203 height 16
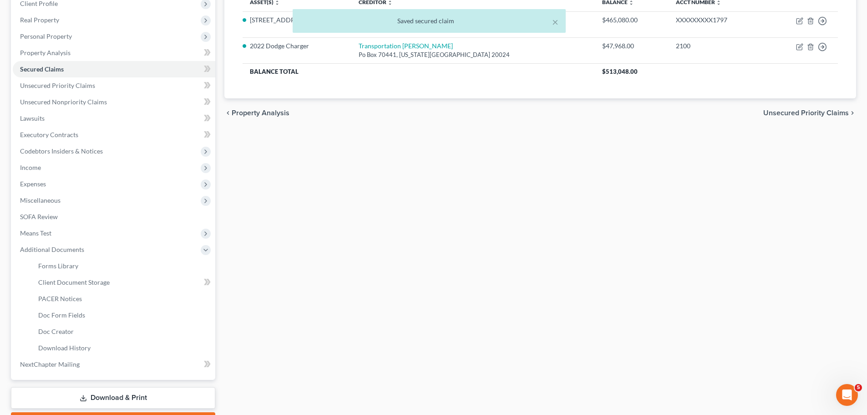
scroll to position [177, 0]
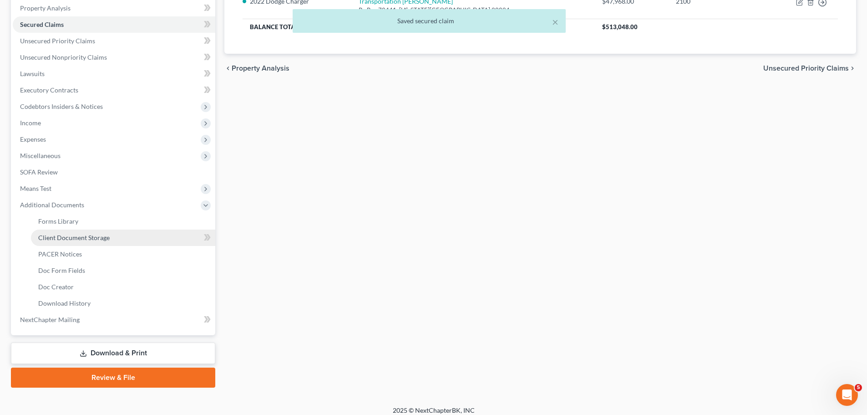
click at [95, 238] on span "Client Document Storage" at bounding box center [73, 237] width 71 height 8
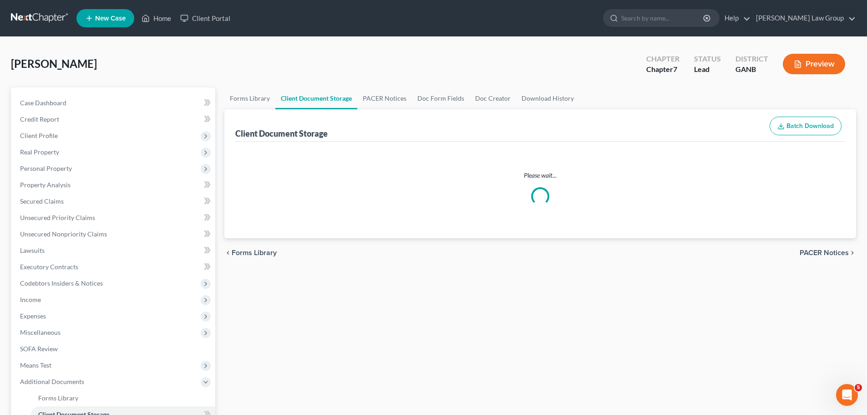
select select "5"
select select "35"
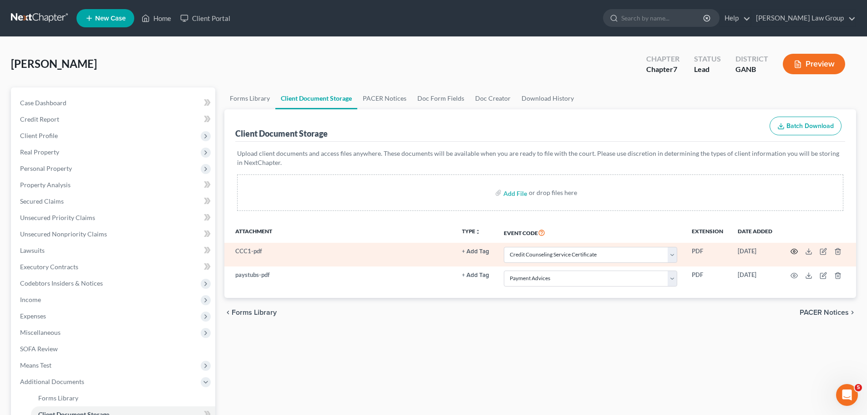
click at [793, 254] on icon "button" at bounding box center [794, 251] width 7 height 5
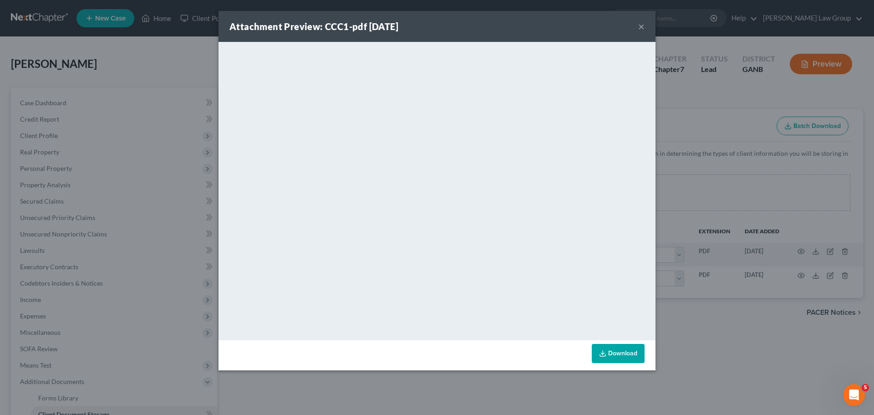
click at [642, 28] on button "×" at bounding box center [641, 26] width 6 height 11
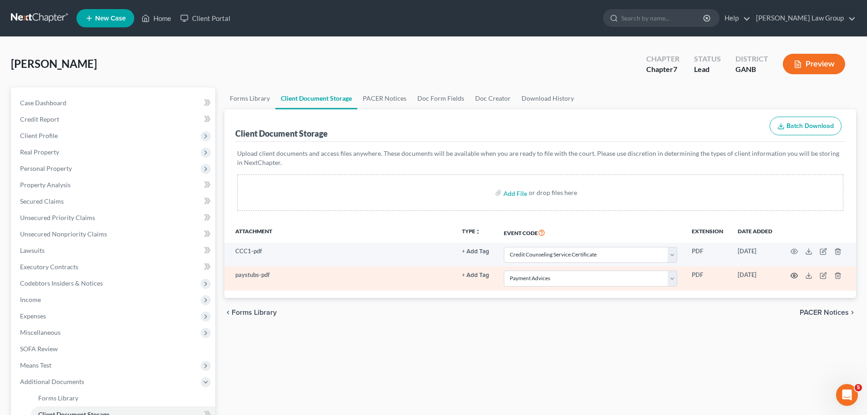
click at [794, 276] on icon "button" at bounding box center [794, 275] width 7 height 7
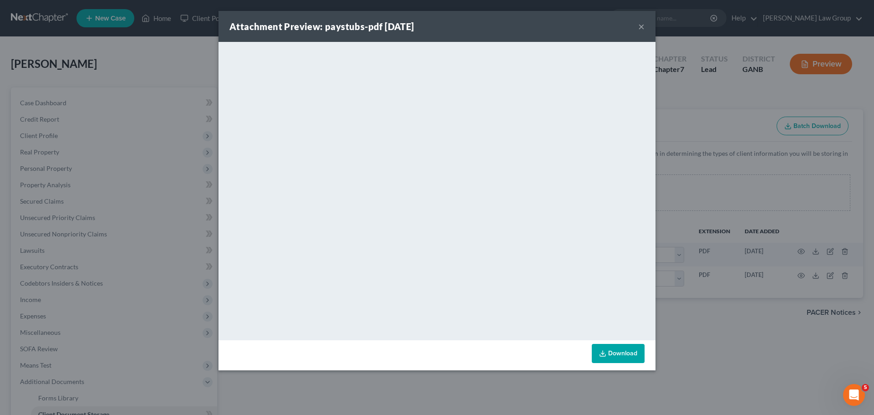
click at [643, 23] on button "×" at bounding box center [641, 26] width 6 height 11
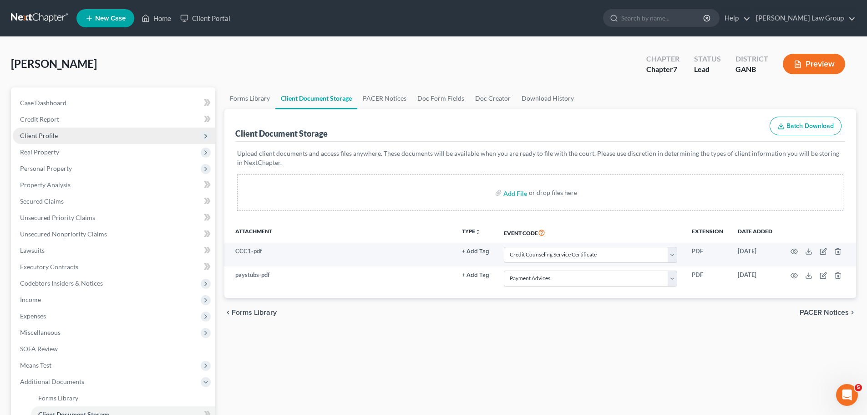
click at [47, 128] on span "Client Profile" at bounding box center [114, 135] width 203 height 16
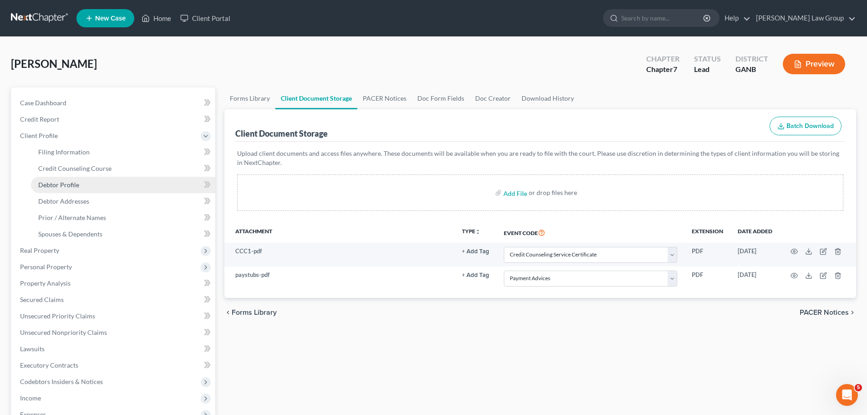
click at [67, 182] on span "Debtor Profile" at bounding box center [58, 185] width 41 height 8
select select "0"
select select "3"
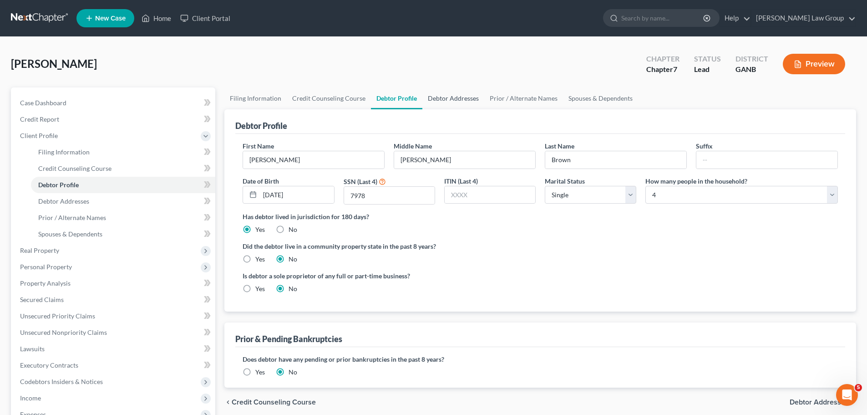
click at [462, 98] on link "Debtor Addresses" at bounding box center [453, 98] width 62 height 22
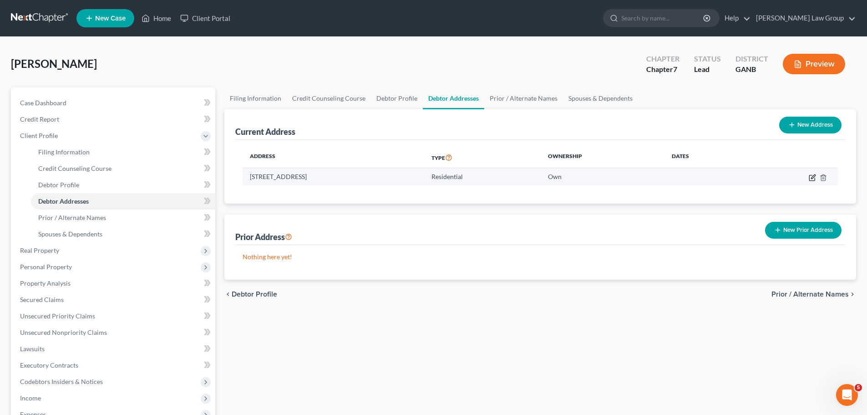
click at [810, 174] on icon "button" at bounding box center [812, 177] width 7 height 7
select select "10"
select select "37"
select select "0"
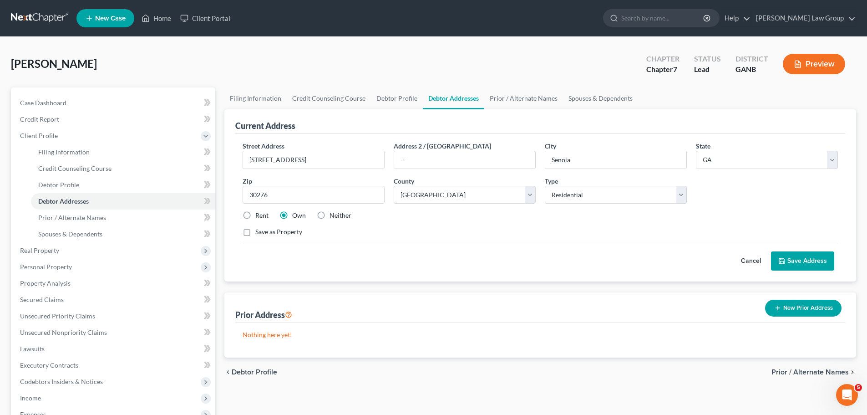
click at [795, 259] on button "Save Address" at bounding box center [802, 260] width 63 height 19
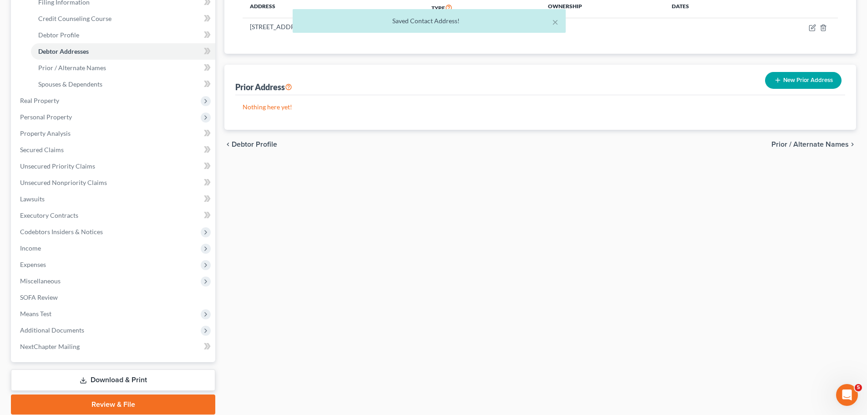
scroll to position [184, 0]
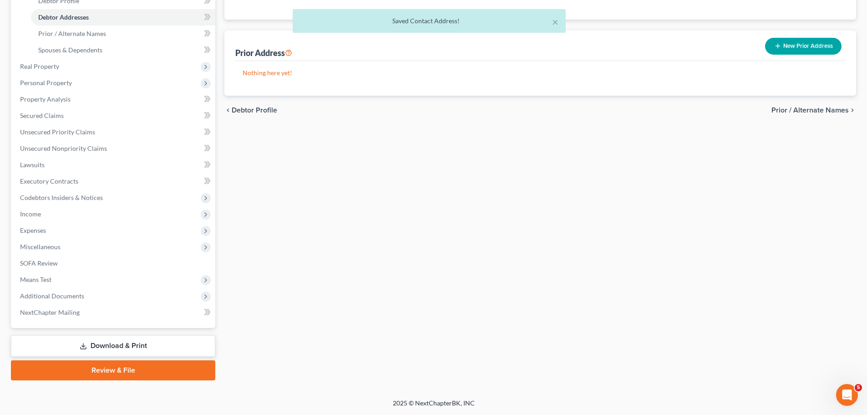
click at [116, 345] on link "Download & Print" at bounding box center [113, 345] width 204 height 21
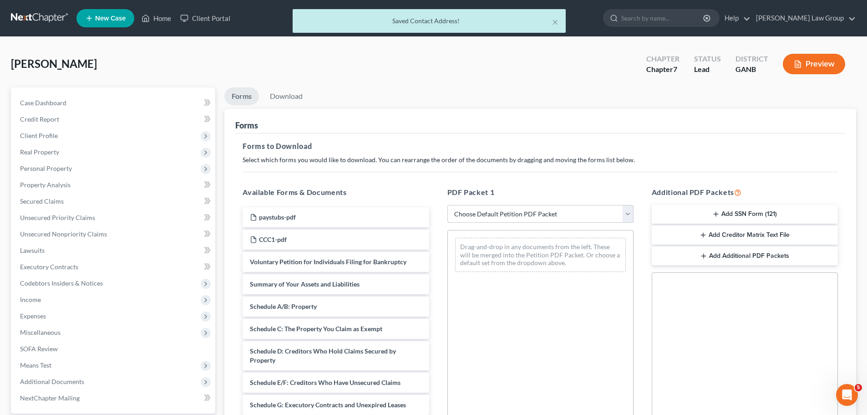
click at [509, 215] on select "Choose Default Petition PDF Packet Complete Bankruptcy Petition (all forms and …" at bounding box center [540, 214] width 186 height 18
select select "0"
click at [447, 205] on select "Choose Default Petition PDF Packet Complete Bankruptcy Petition (all forms and …" at bounding box center [540, 214] width 186 height 18
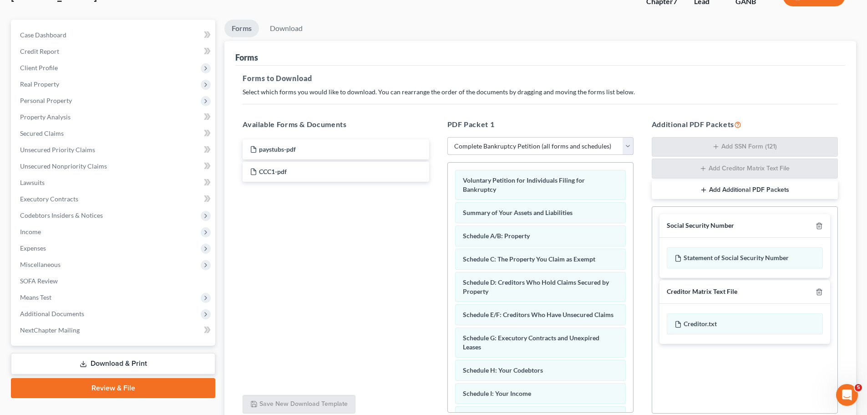
scroll to position [148, 0]
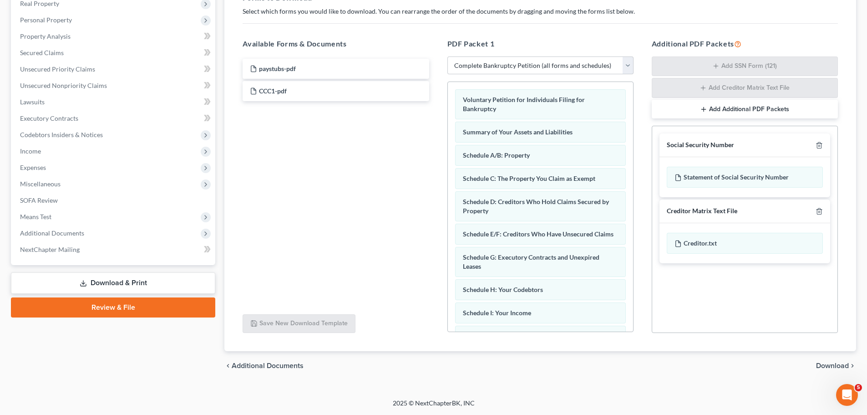
click at [134, 301] on link "Review & File" at bounding box center [113, 307] width 204 height 20
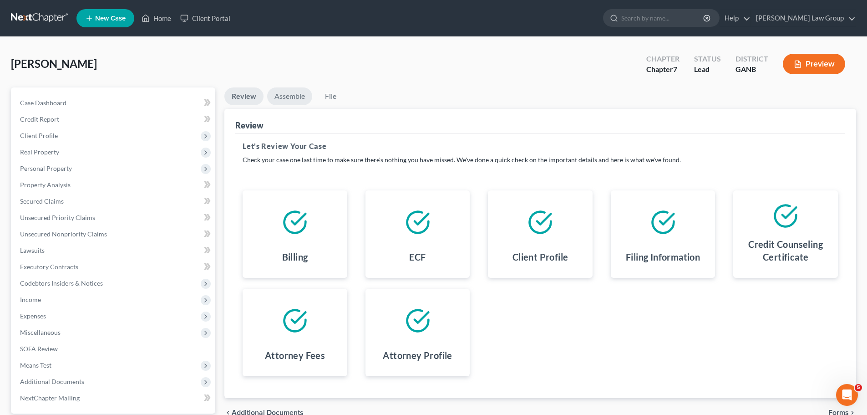
click at [285, 102] on link "Assemble" at bounding box center [289, 96] width 45 height 18
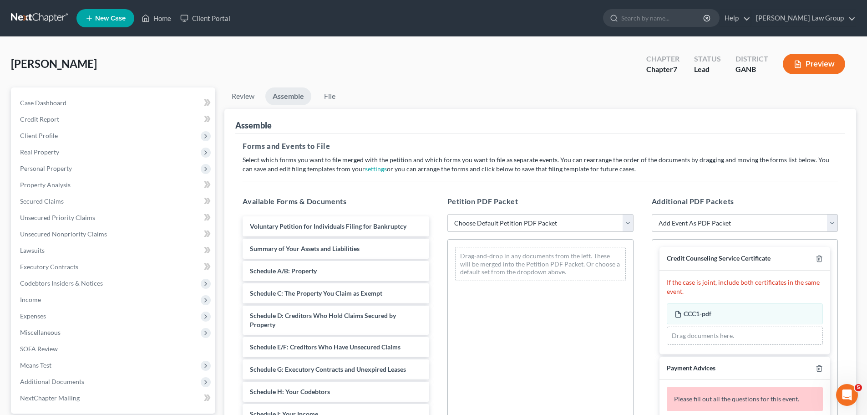
click at [481, 223] on select "Choose Default Petition PDF Packet Complete Bankruptcy Petition (all forms and …" at bounding box center [540, 223] width 186 height 18
select select "0"
click at [447, 214] on select "Choose Default Petition PDF Packet Complete Bankruptcy Petition (all forms and …" at bounding box center [540, 223] width 186 height 18
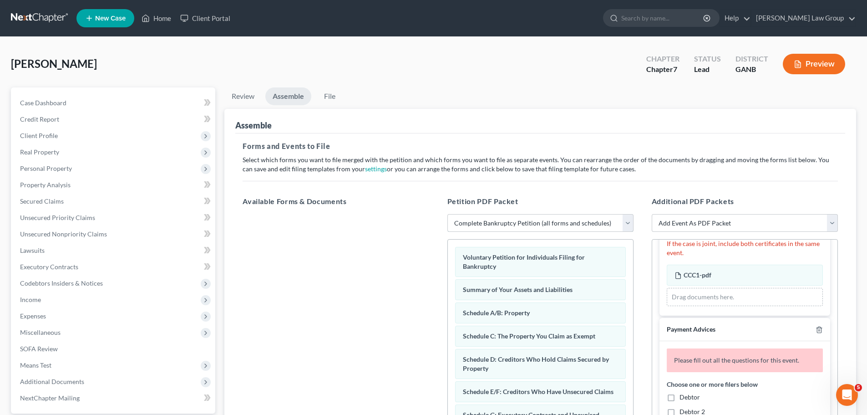
scroll to position [91, 0]
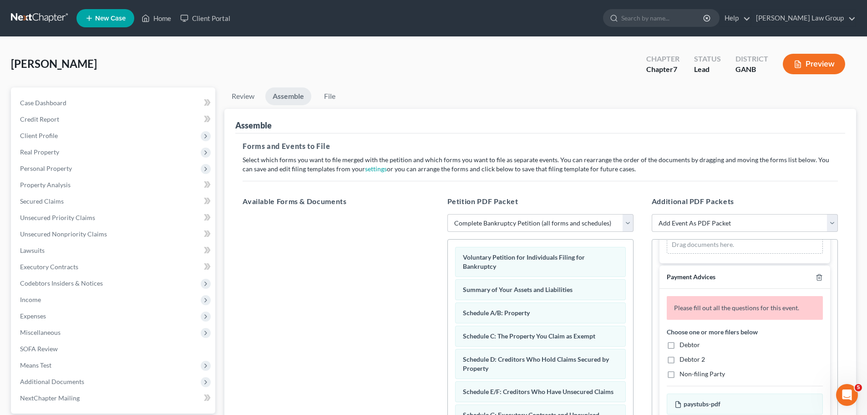
click at [680, 344] on label "Debtor" at bounding box center [690, 344] width 20 height 9
click at [683, 344] on input "Debtor" at bounding box center [686, 343] width 6 height 6
checkbox input "true"
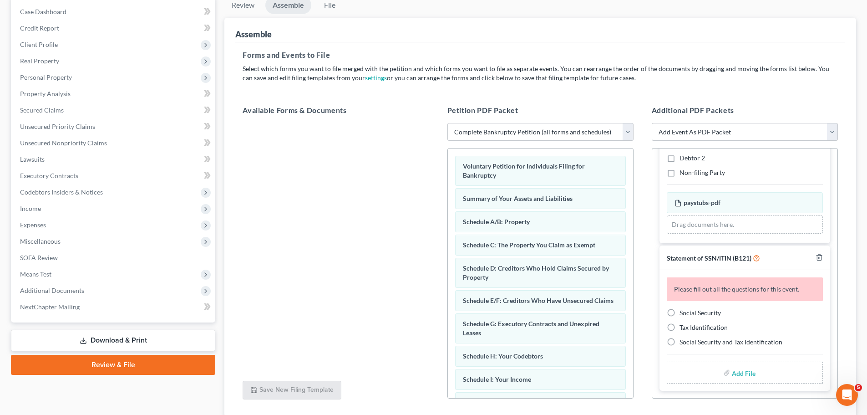
click at [680, 315] on label "Social Security" at bounding box center [700, 312] width 41 height 9
click at [683, 314] on input "Social Security" at bounding box center [686, 311] width 6 height 6
radio input "true"
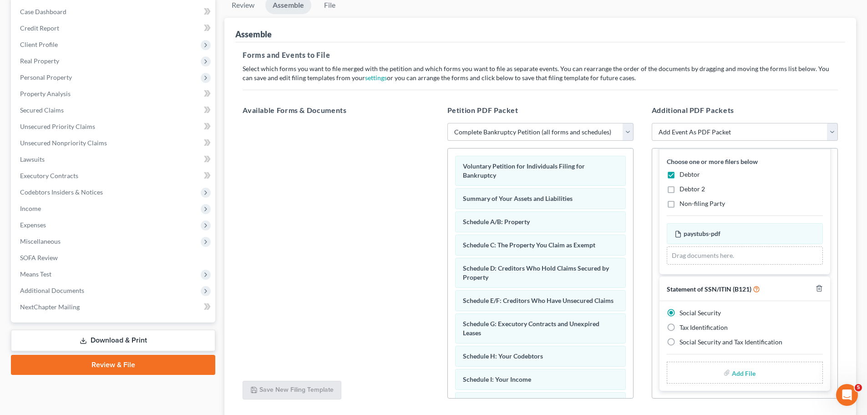
scroll to position [139, 0]
click at [736, 378] on input "file" at bounding box center [743, 372] width 22 height 16
type input "C:\fakepath\SSN to file in case BROWN.pdf"
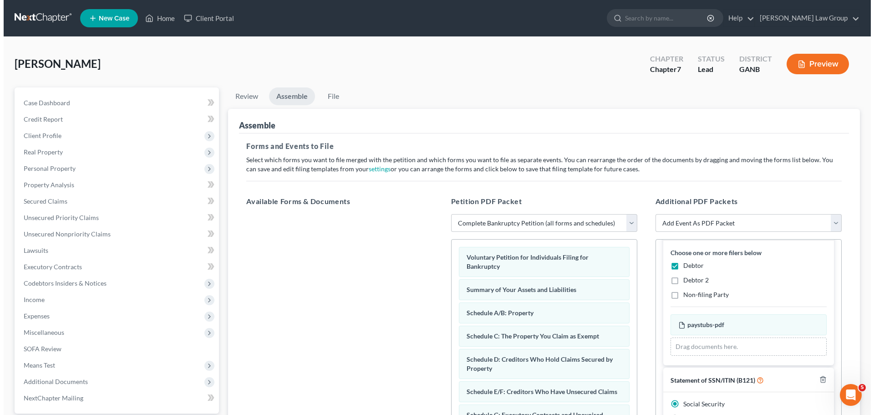
scroll to position [127, 0]
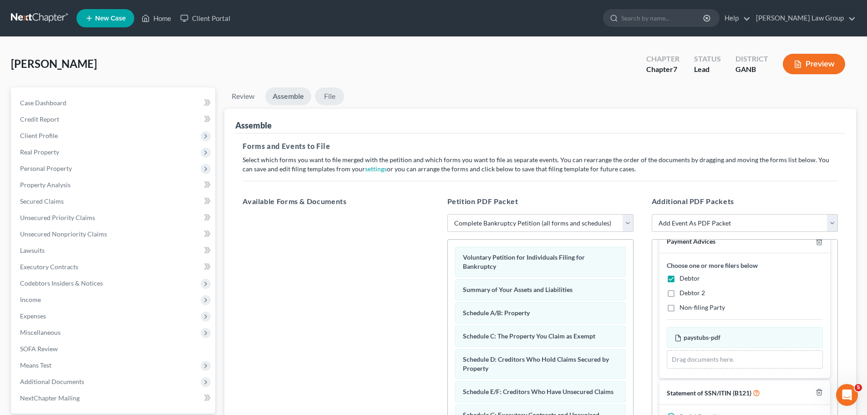
click at [331, 92] on link "File" at bounding box center [329, 96] width 29 height 18
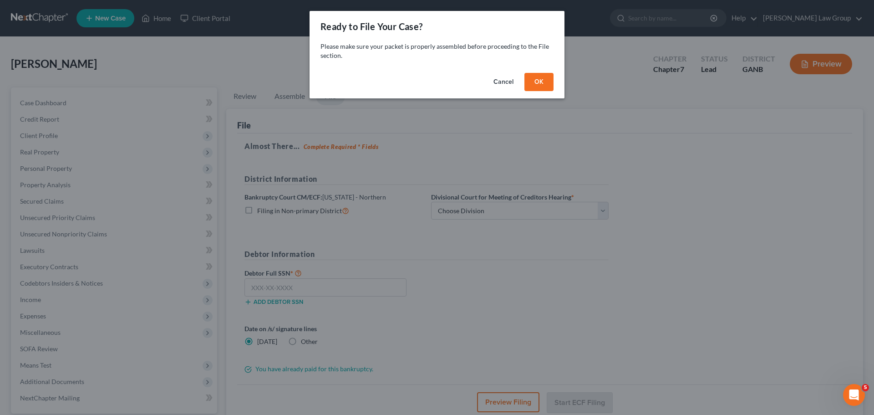
click at [532, 78] on button "OK" at bounding box center [538, 82] width 29 height 18
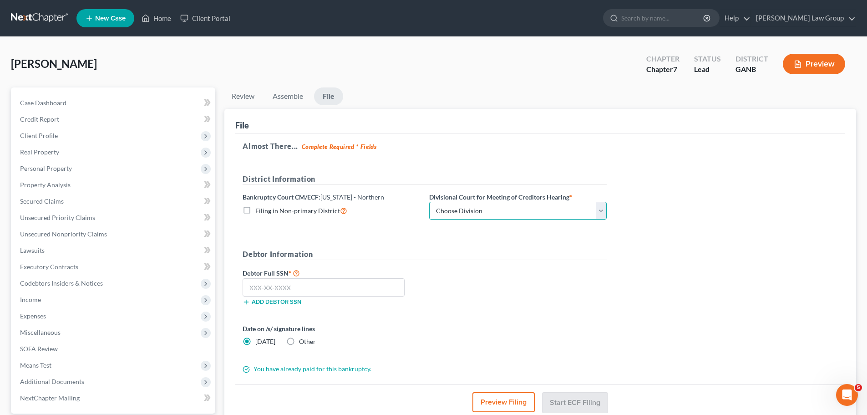
click at [474, 215] on select "Choose Division [GEOGRAPHIC_DATA] [GEOGRAPHIC_DATA] [GEOGRAPHIC_DATA] [GEOGRAPH…" at bounding box center [518, 211] width 178 height 18
select select "2"
click at [429, 202] on select "Choose Division [GEOGRAPHIC_DATA] [GEOGRAPHIC_DATA] [GEOGRAPHIC_DATA] [GEOGRAPH…" at bounding box center [518, 211] width 178 height 18
click at [348, 289] on input "text" at bounding box center [324, 287] width 162 height 18
paste input "252-73-7978"
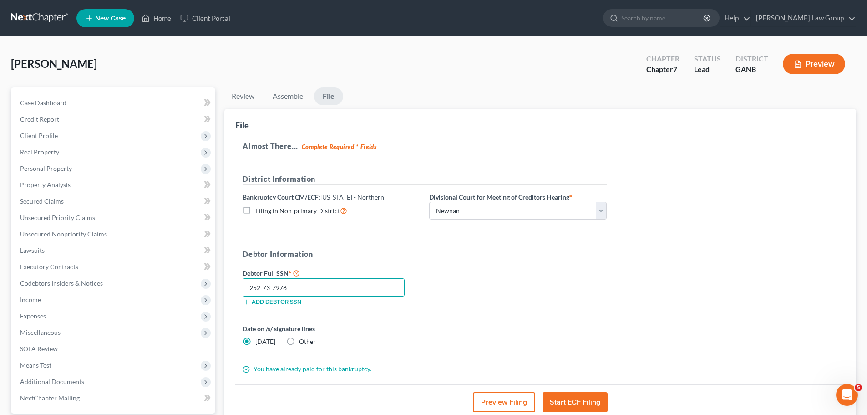
type input "252-73-7978"
click at [570, 398] on button "Start ECF Filing" at bounding box center [575, 402] width 65 height 20
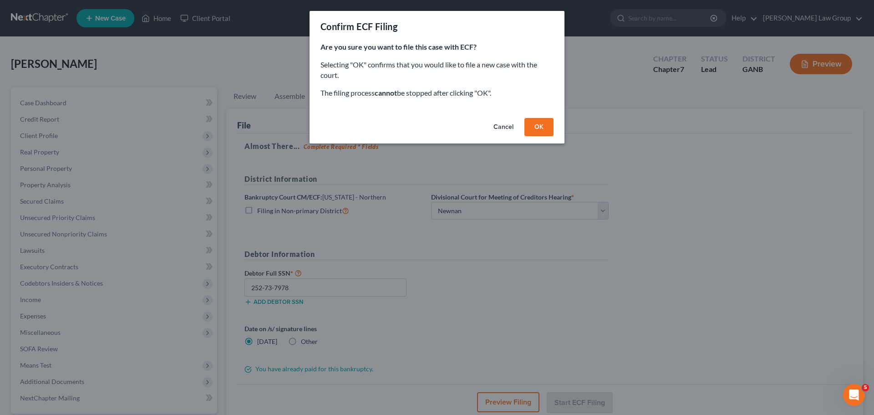
click at [540, 125] on button "OK" at bounding box center [538, 127] width 29 height 18
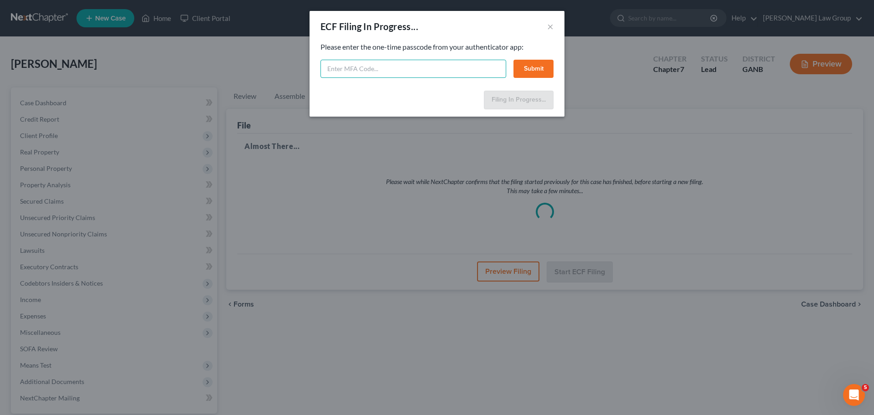
click at [351, 64] on input "text" at bounding box center [413, 69] width 186 height 18
type input "434942"
click at [523, 60] on button "Submit" at bounding box center [533, 69] width 40 height 18
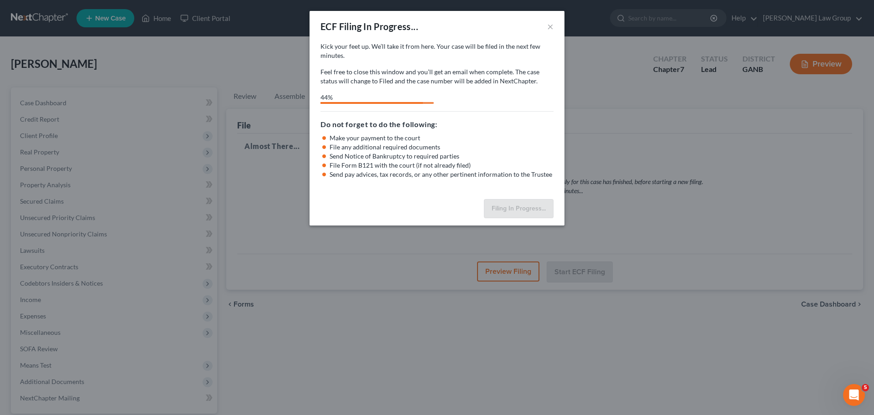
select select "2"
